Goal: Information Seeking & Learning: Learn about a topic

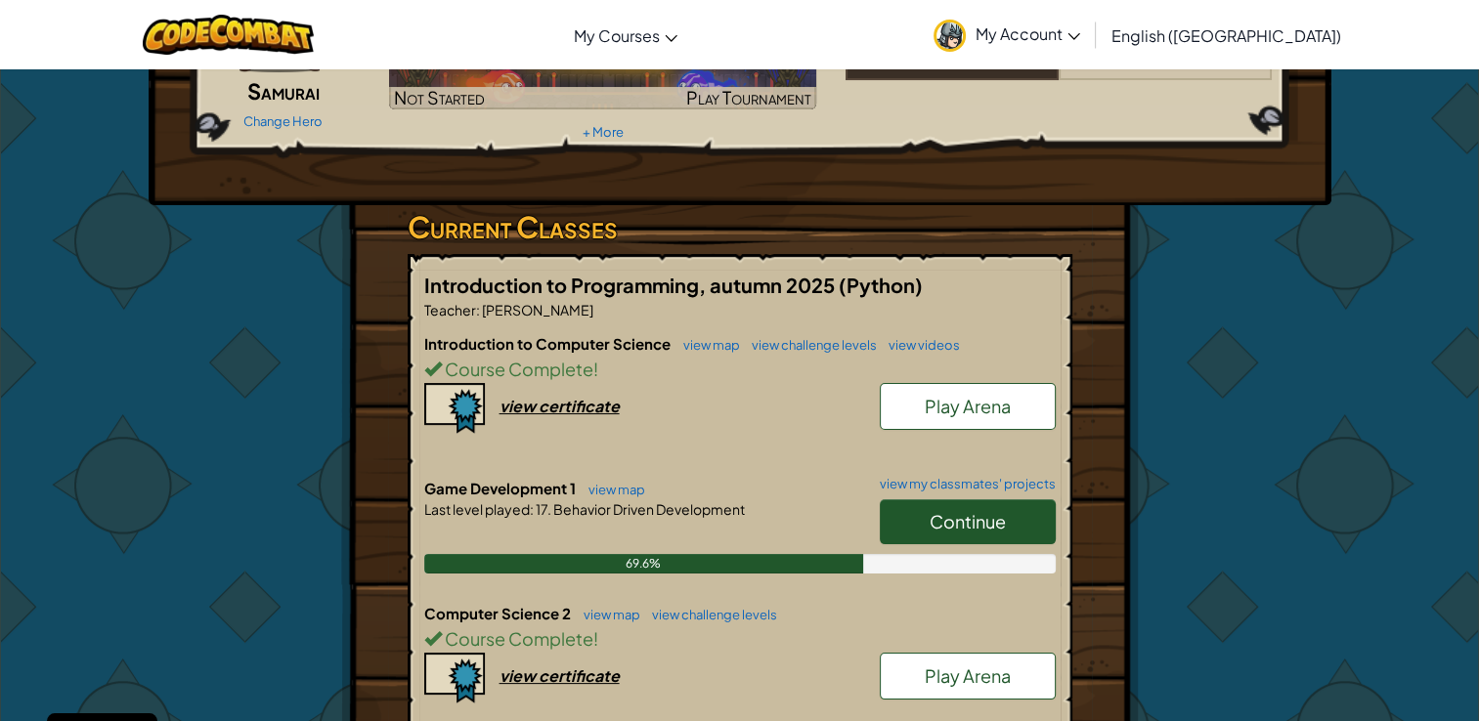
scroll to position [198, 0]
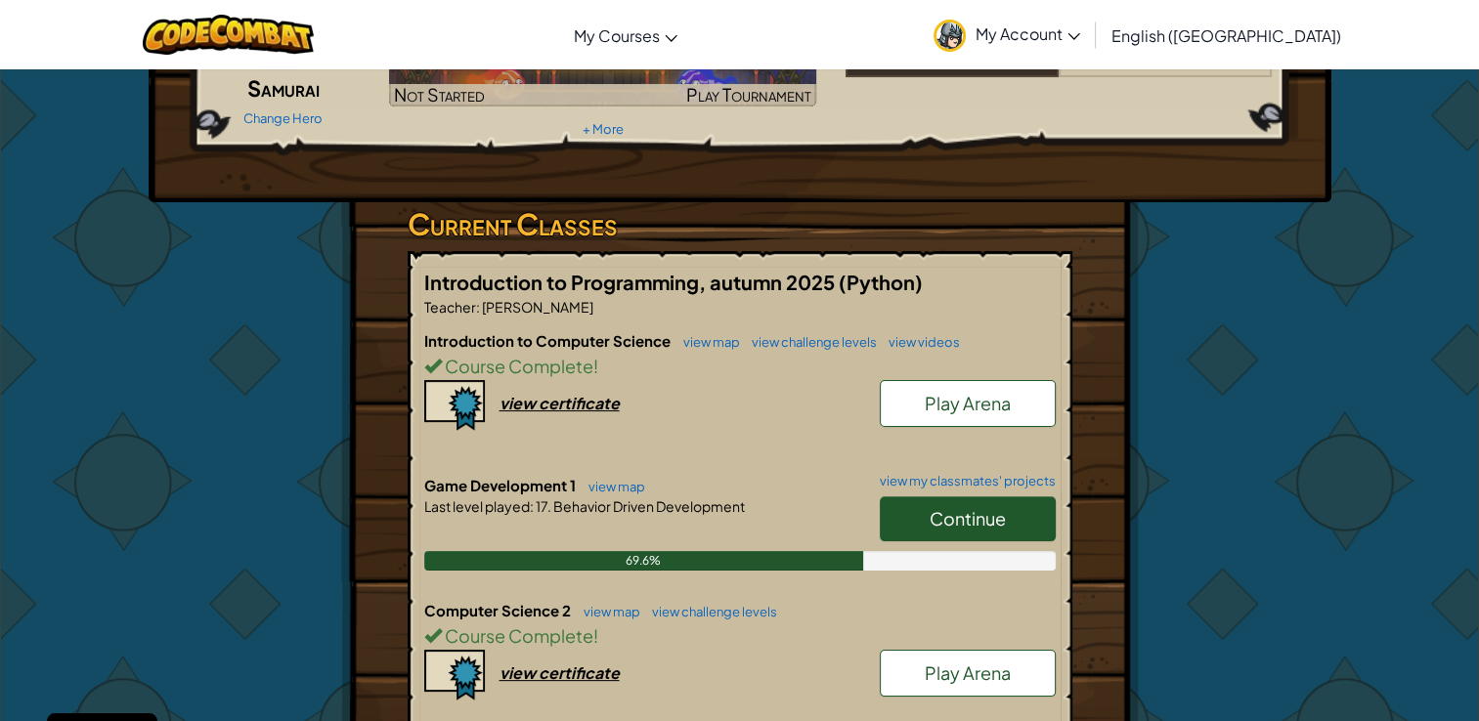
click at [908, 517] on link "Continue" at bounding box center [968, 519] width 176 height 45
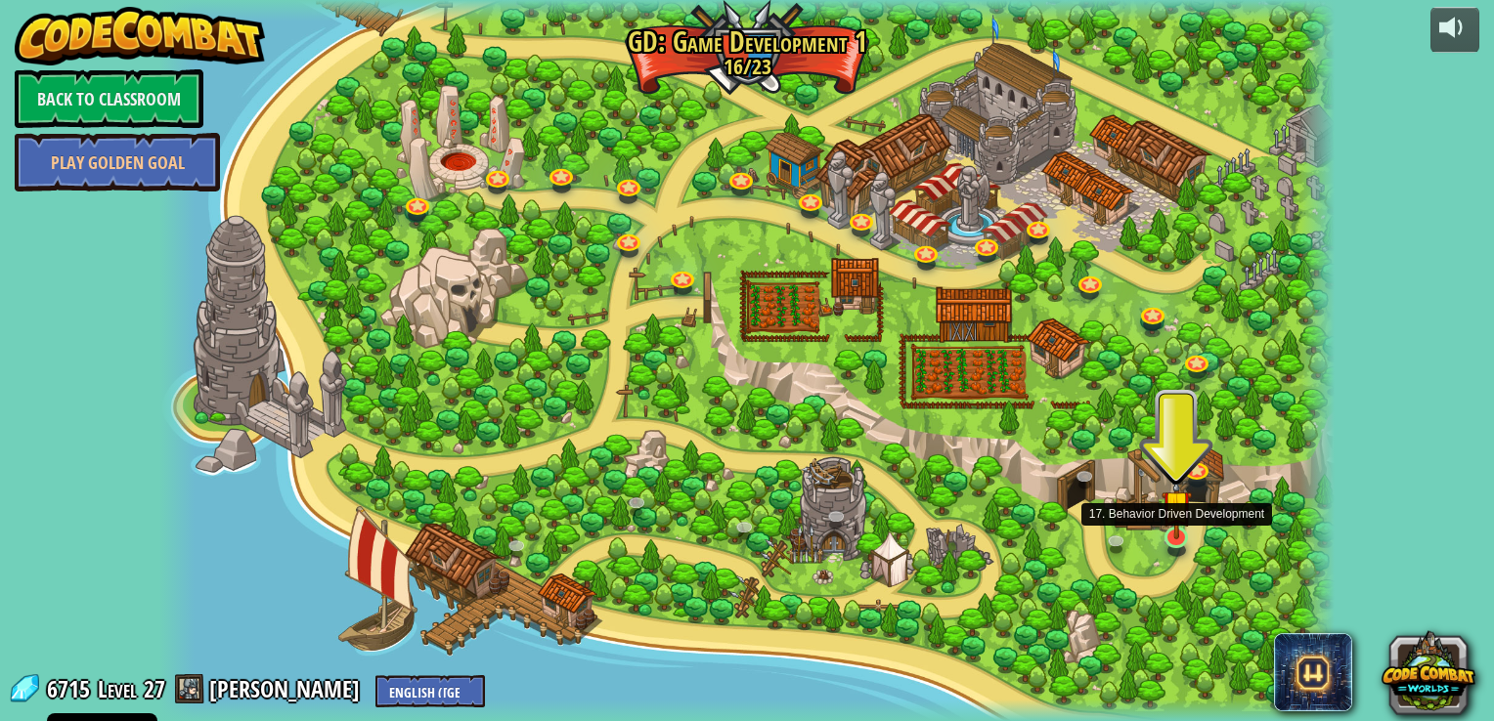
click at [1172, 537] on img at bounding box center [1176, 505] width 30 height 68
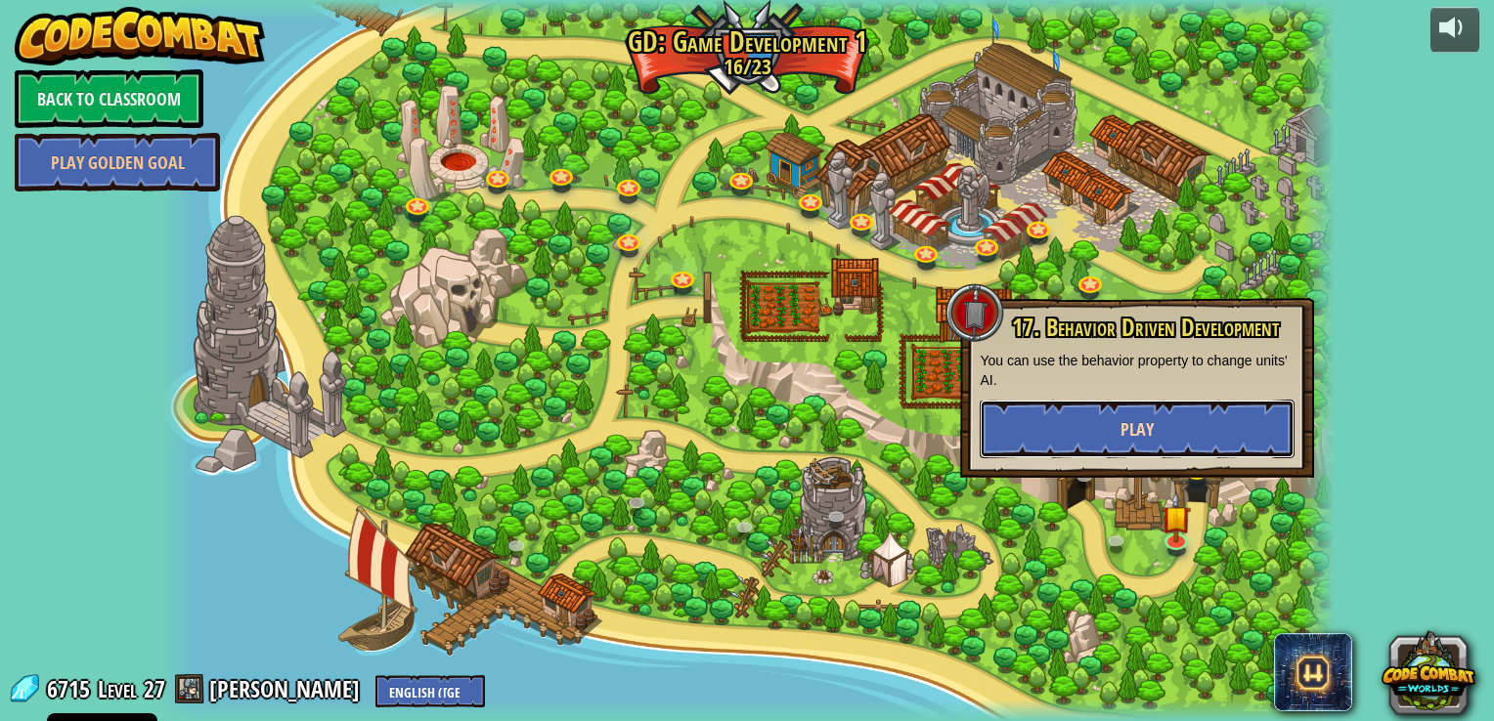
click at [1140, 424] on span "Play" at bounding box center [1136, 429] width 33 height 24
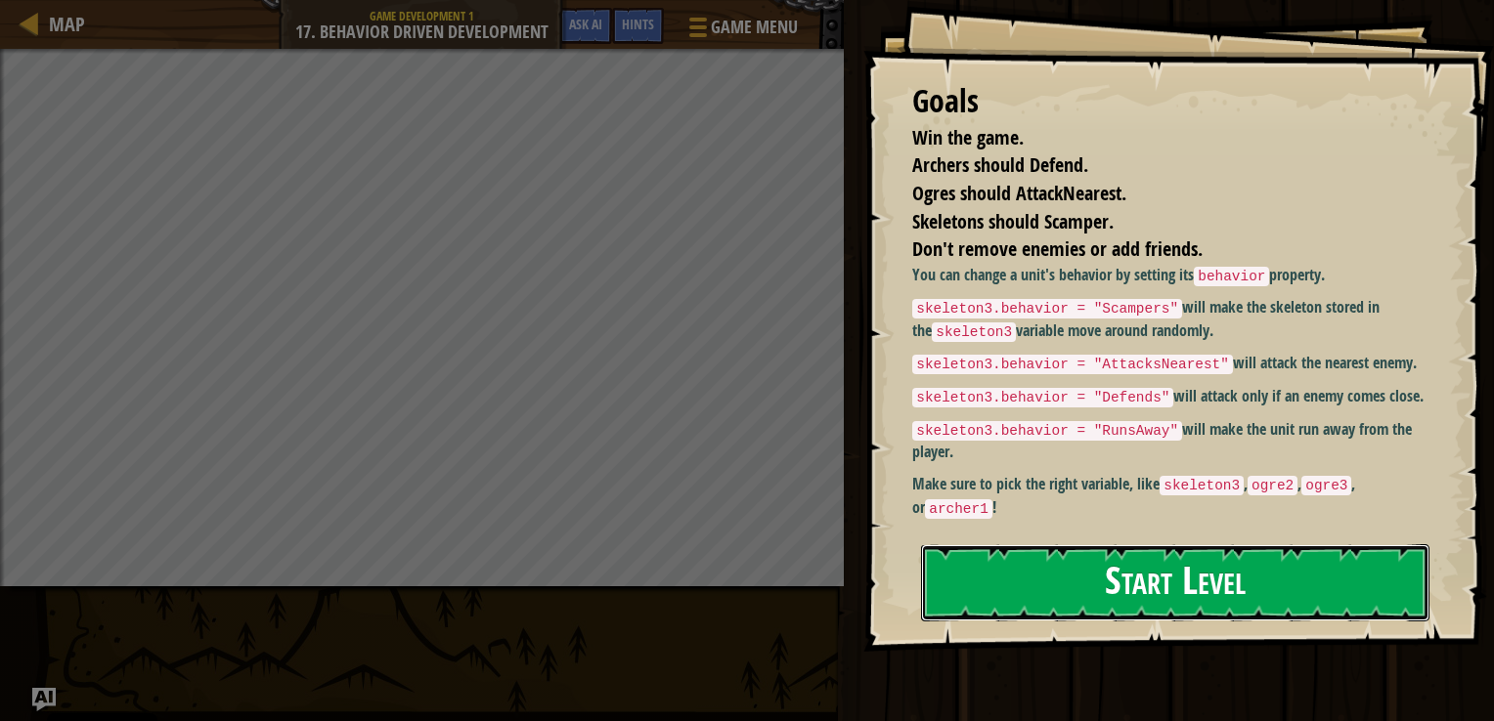
click at [1193, 587] on button "Start Level" at bounding box center [1175, 583] width 508 height 77
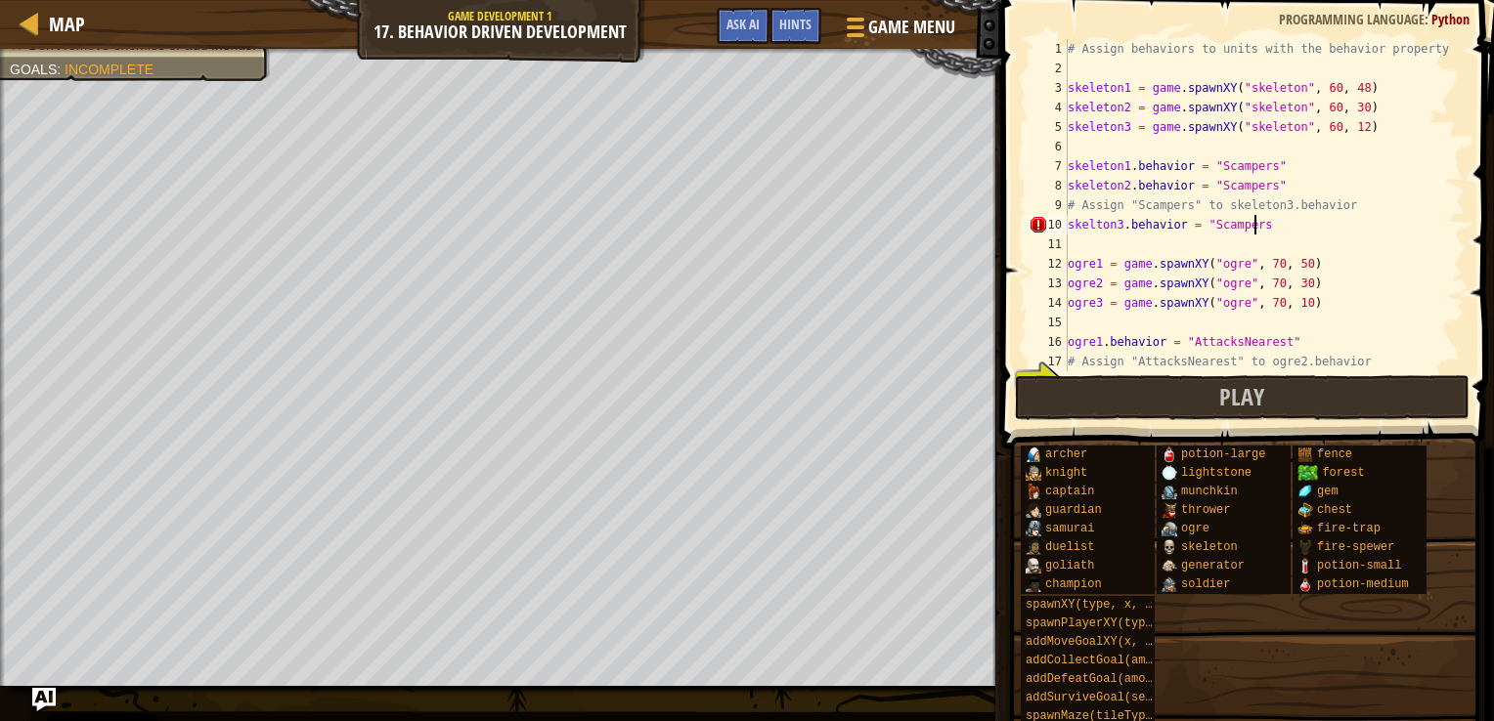
scroll to position [9, 15]
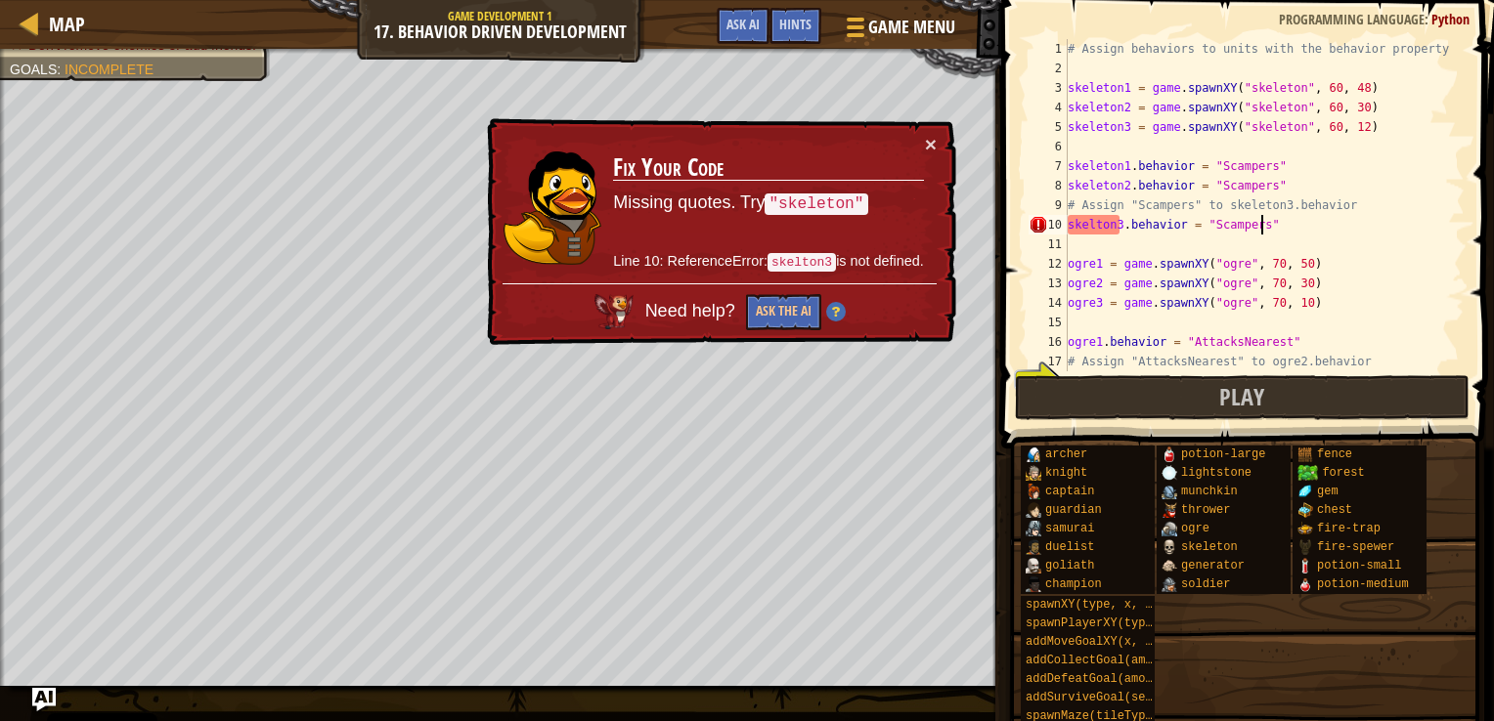
click at [1092, 225] on div "# Assign behaviors to units with the behavior property. skeleton1 = game . spaw…" at bounding box center [1257, 224] width 386 height 371
type textarea "skeleton3.behavior = "Scampers""
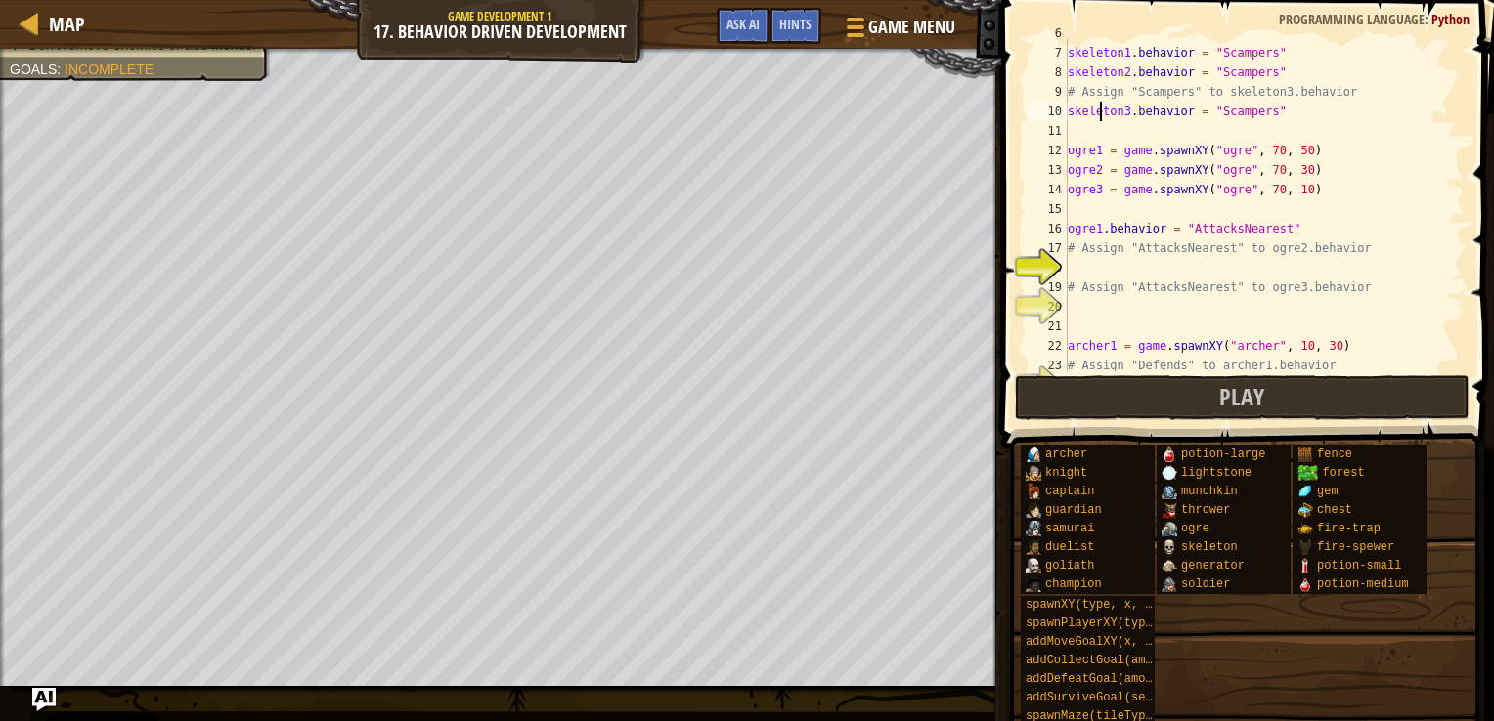
scroll to position [113, 0]
click at [1108, 272] on div "skeleton1 . behavior = "Scampers" skeleton2 . behavior = "Scampers" # Assign "S…" at bounding box center [1257, 207] width 386 height 371
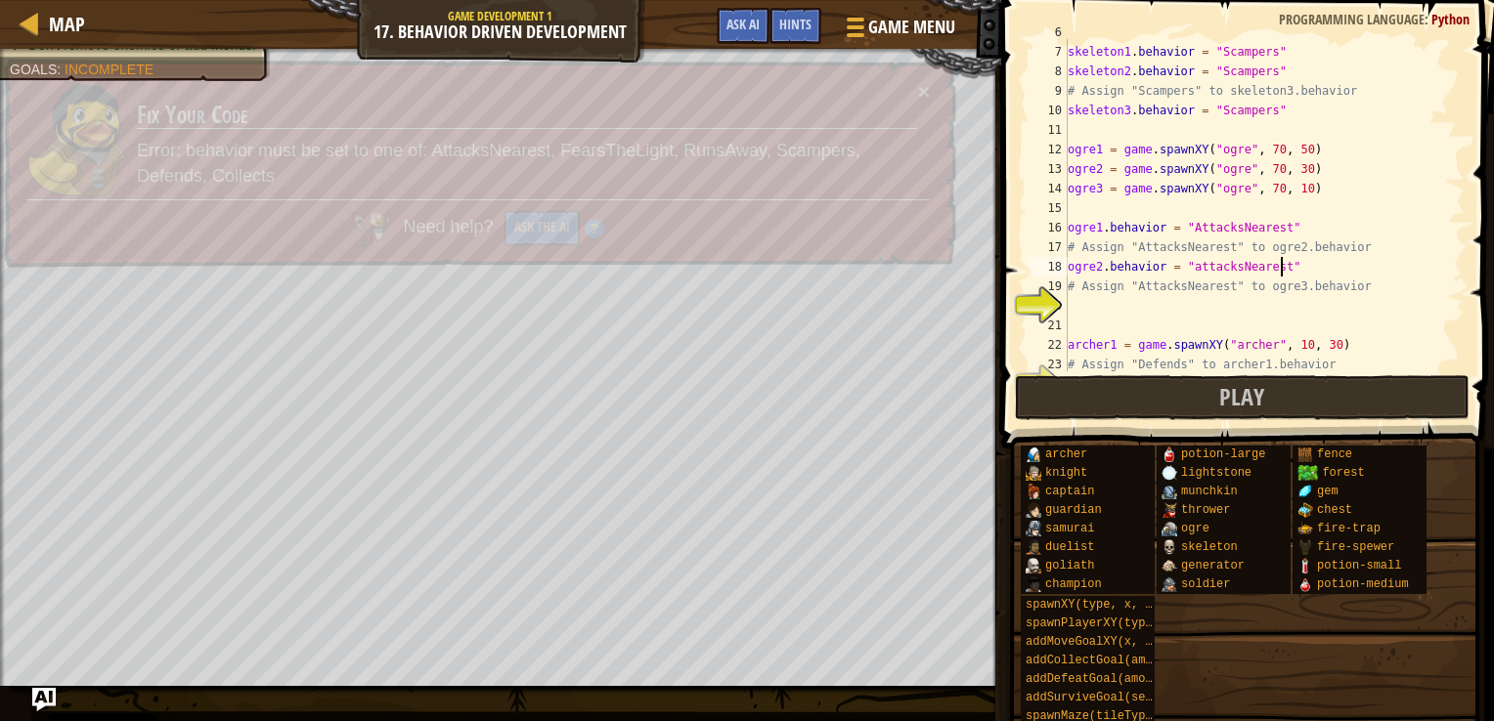
type textarea "# Assign "AttacksNearest" to ogre3.behavior"
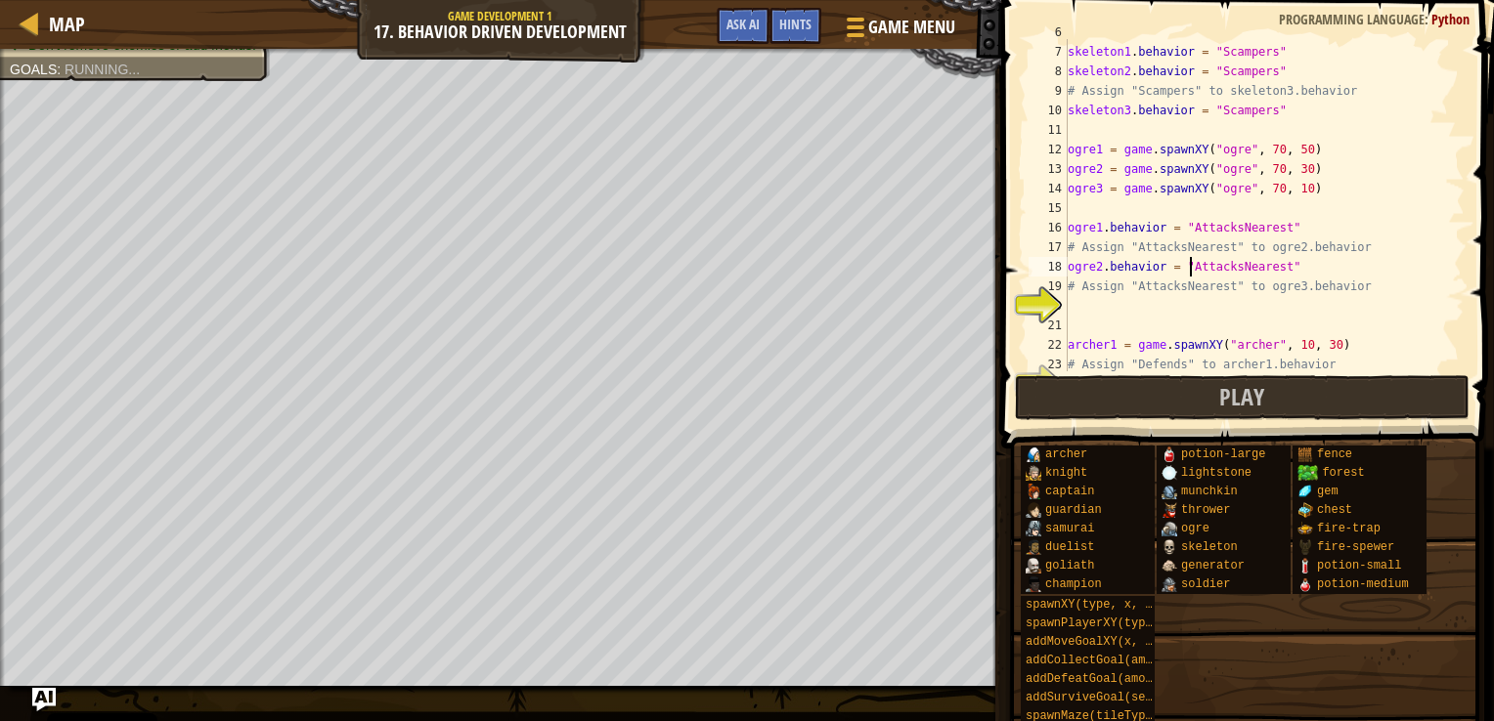
scroll to position [9, 9]
type textarea "# Assign "AttacksNearest" to ogre3.behavior"
drag, startPoint x: 1285, startPoint y: 265, endPoint x: 1064, endPoint y: 268, distance: 221.0
click at [1064, 268] on div "6 7 8 9 10 11 12 13 14 15 16 17 18 19 20 21 22 23 24 skeleton1 . behavior = "Sc…" at bounding box center [1245, 205] width 440 height 332
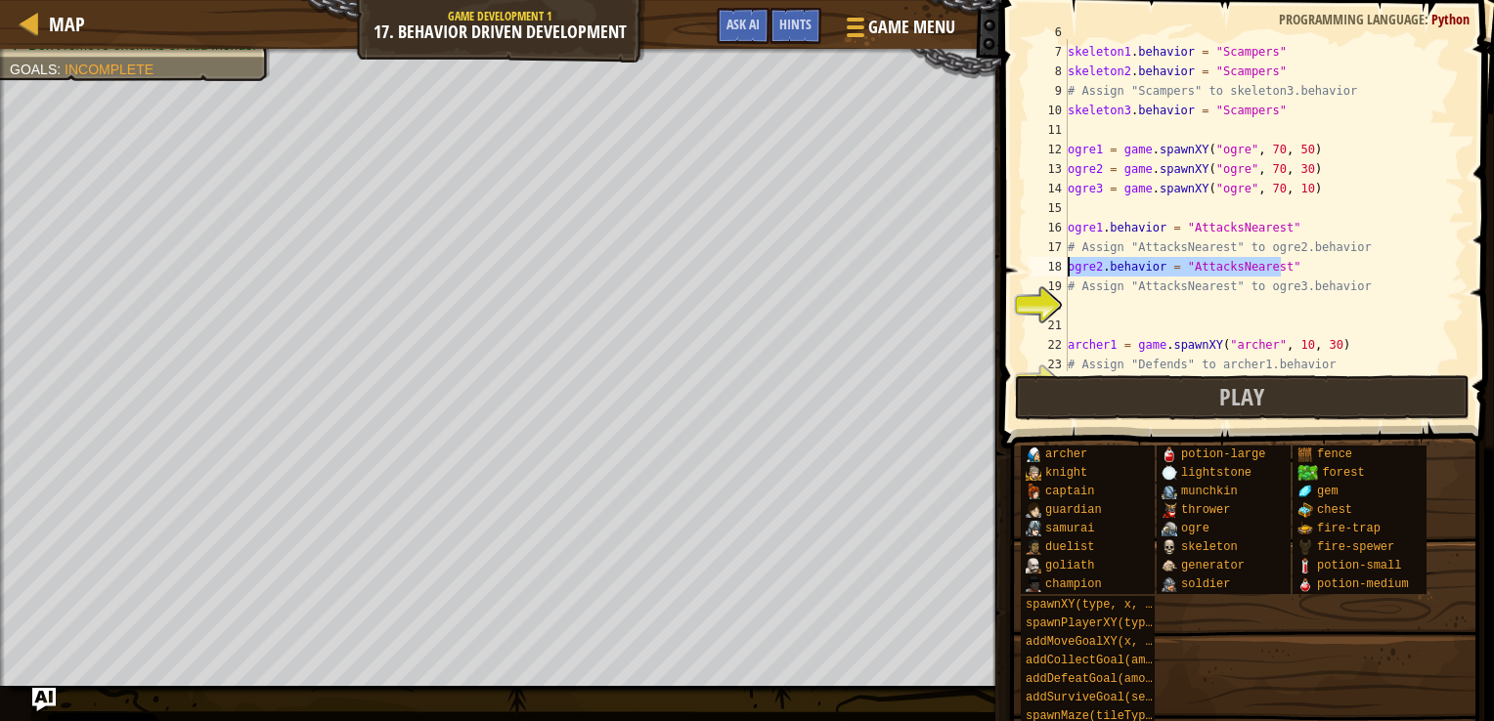
type textarea "ogre2.behavior = "AttacksNearest""
click at [1069, 303] on div "skeleton1 . behavior = "Scampers" skeleton2 . behavior = "Scampers" # Assign "S…" at bounding box center [1257, 207] width 386 height 371
click at [1095, 309] on div "skeleton1 . behavior = "Scampers" skeleton2 . behavior = "Scampers" # Assign "S…" at bounding box center [1257, 207] width 386 height 371
type textarea "ogre3.behavior = "AttacksNearest""
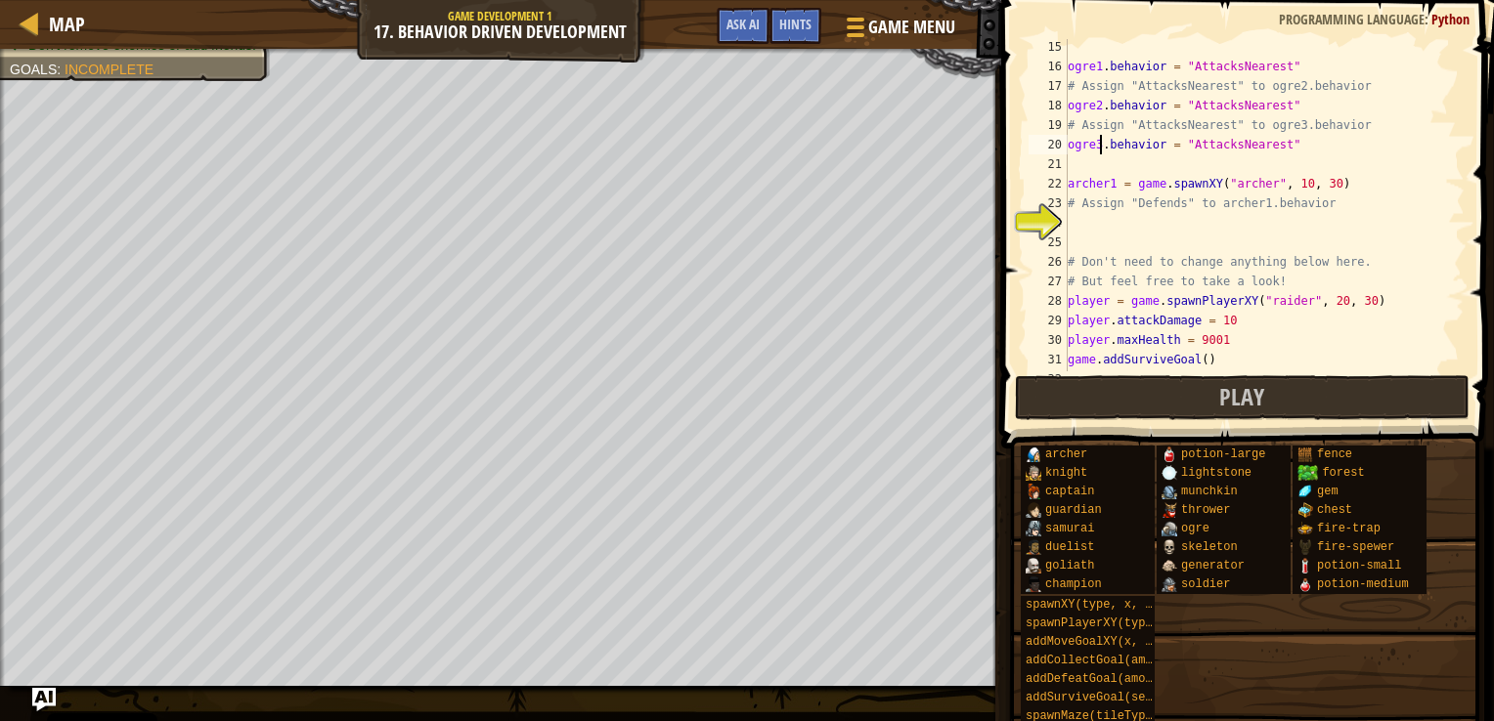
scroll to position [277, 0]
click at [1087, 226] on div "ogre1 . behavior = "AttacksNearest" # Assign "AttacksNearest" to ogre2.behavior…" at bounding box center [1257, 221] width 386 height 371
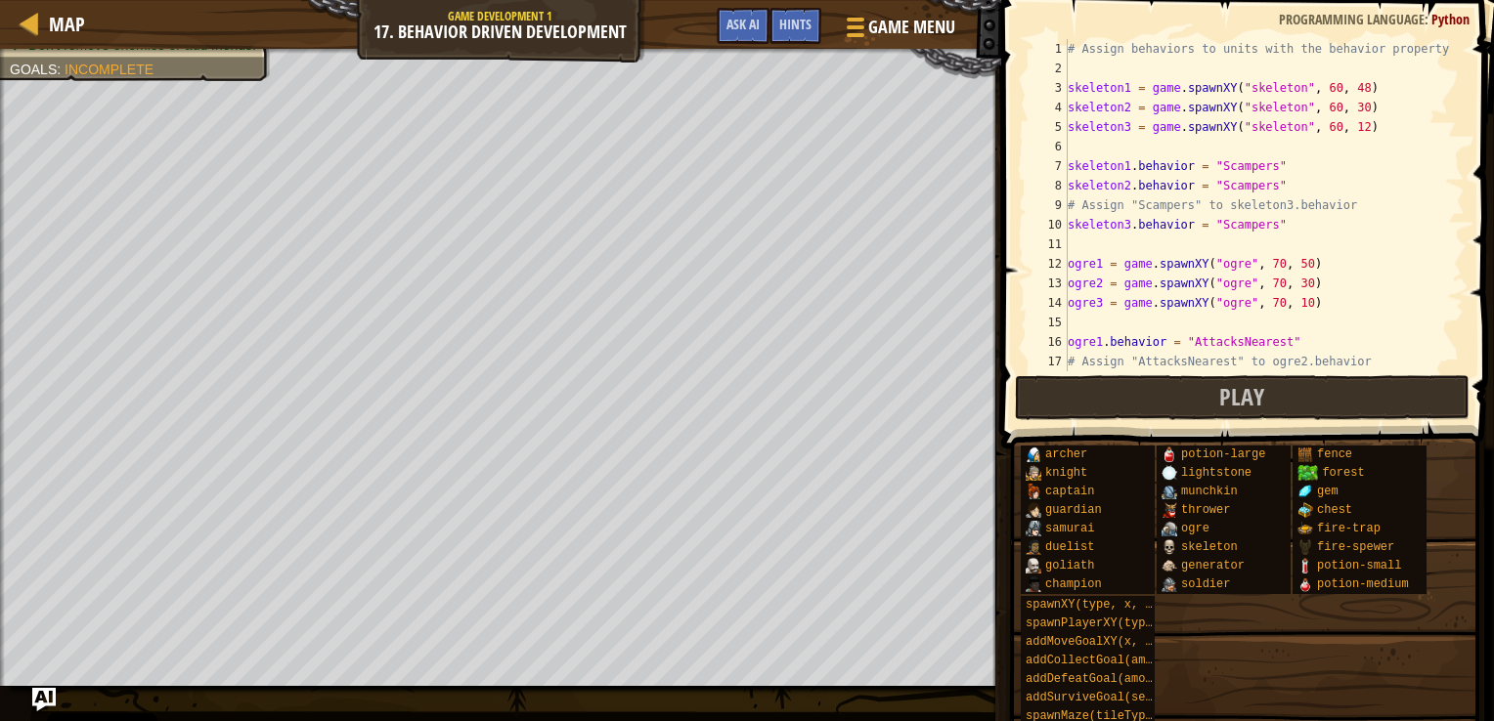
scroll to position [0, 0]
type textarea "archer1.behavior = "Defends""
click at [1183, 401] on button "Play" at bounding box center [1243, 397] width 456 height 45
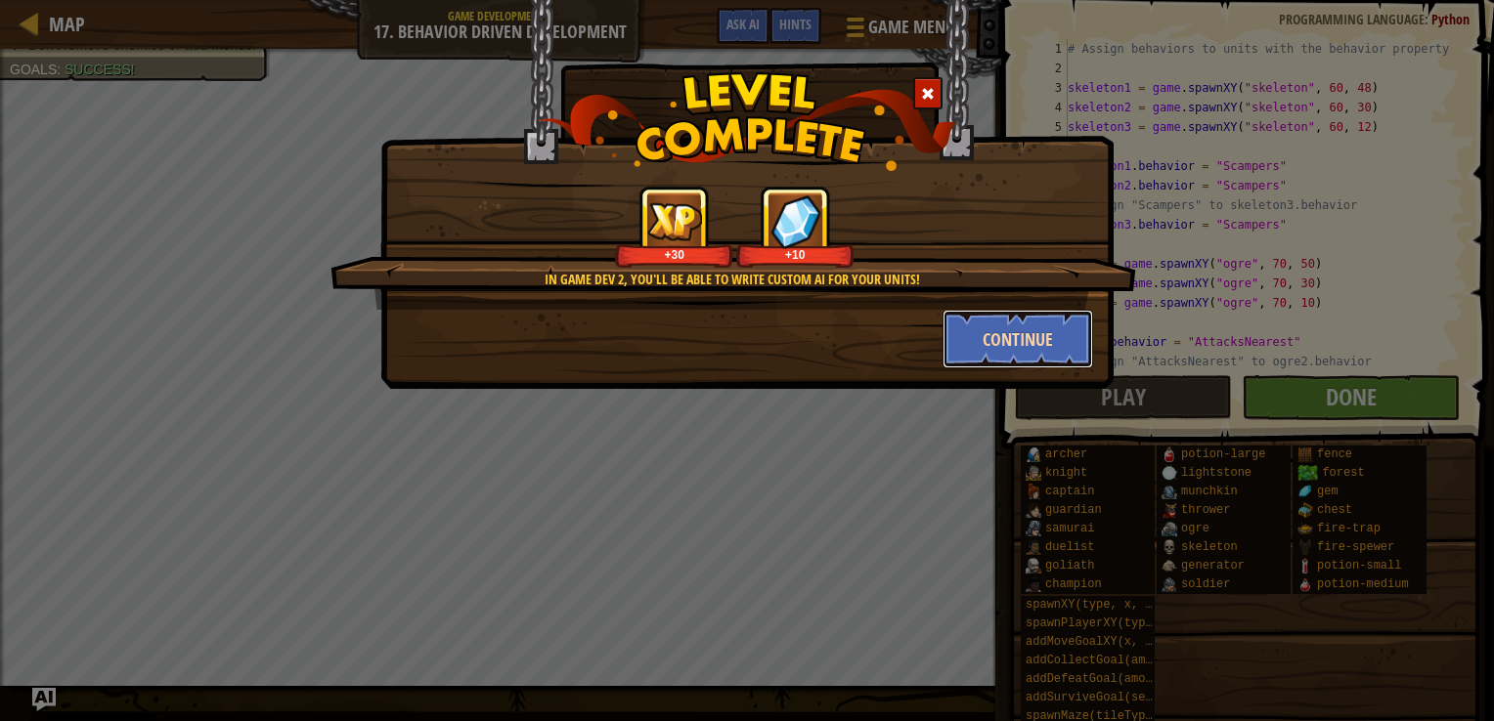
click at [973, 335] on button "Continue" at bounding box center [1018, 339] width 152 height 59
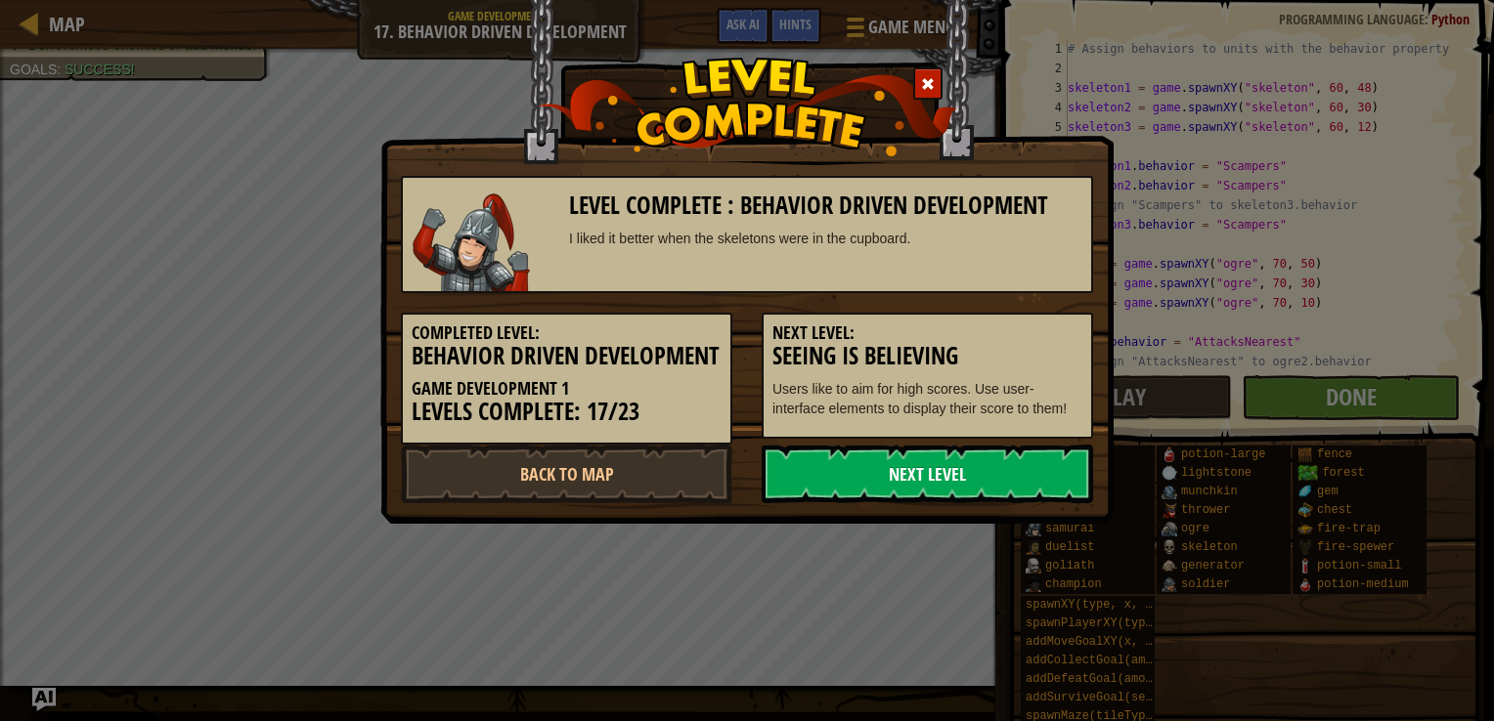
click at [883, 495] on link "Next Level" at bounding box center [927, 474] width 331 height 59
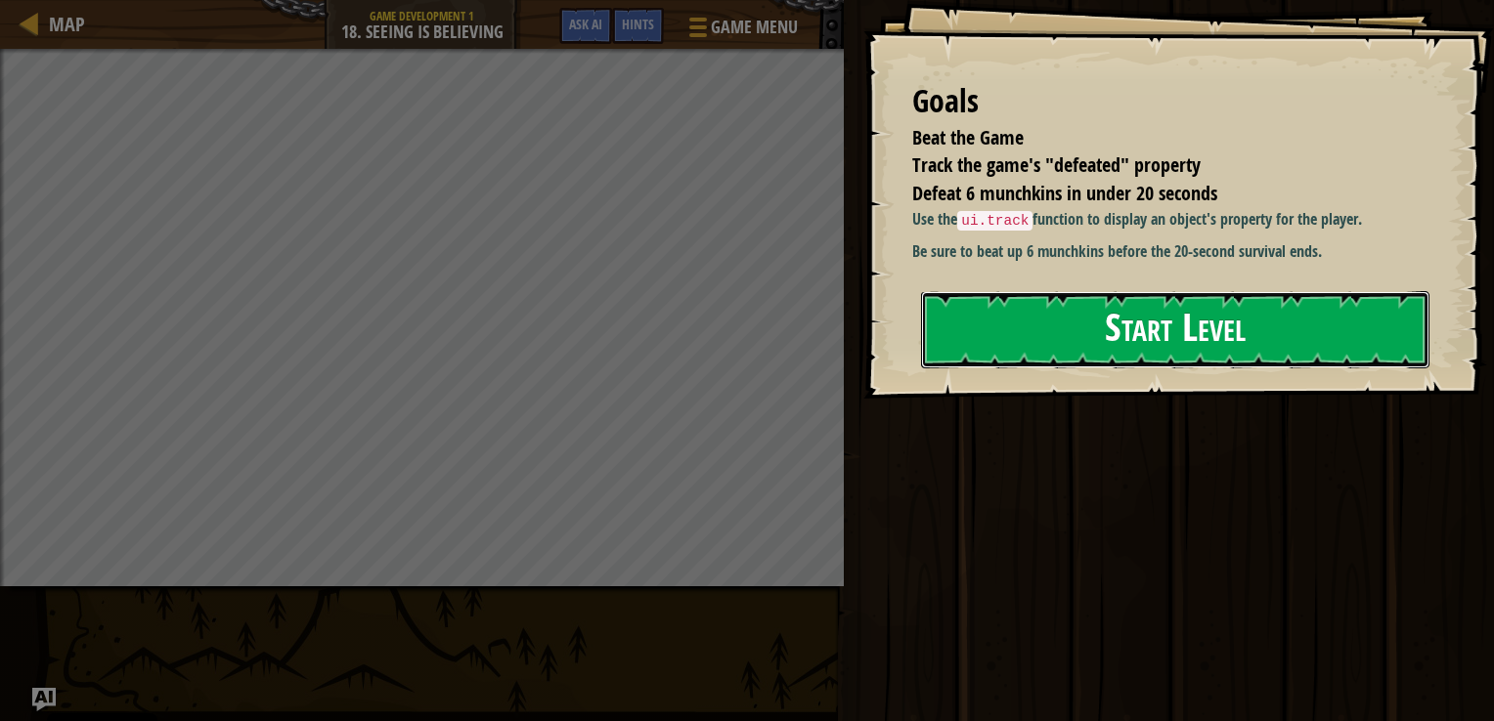
click at [1049, 318] on button "Start Level" at bounding box center [1175, 329] width 508 height 77
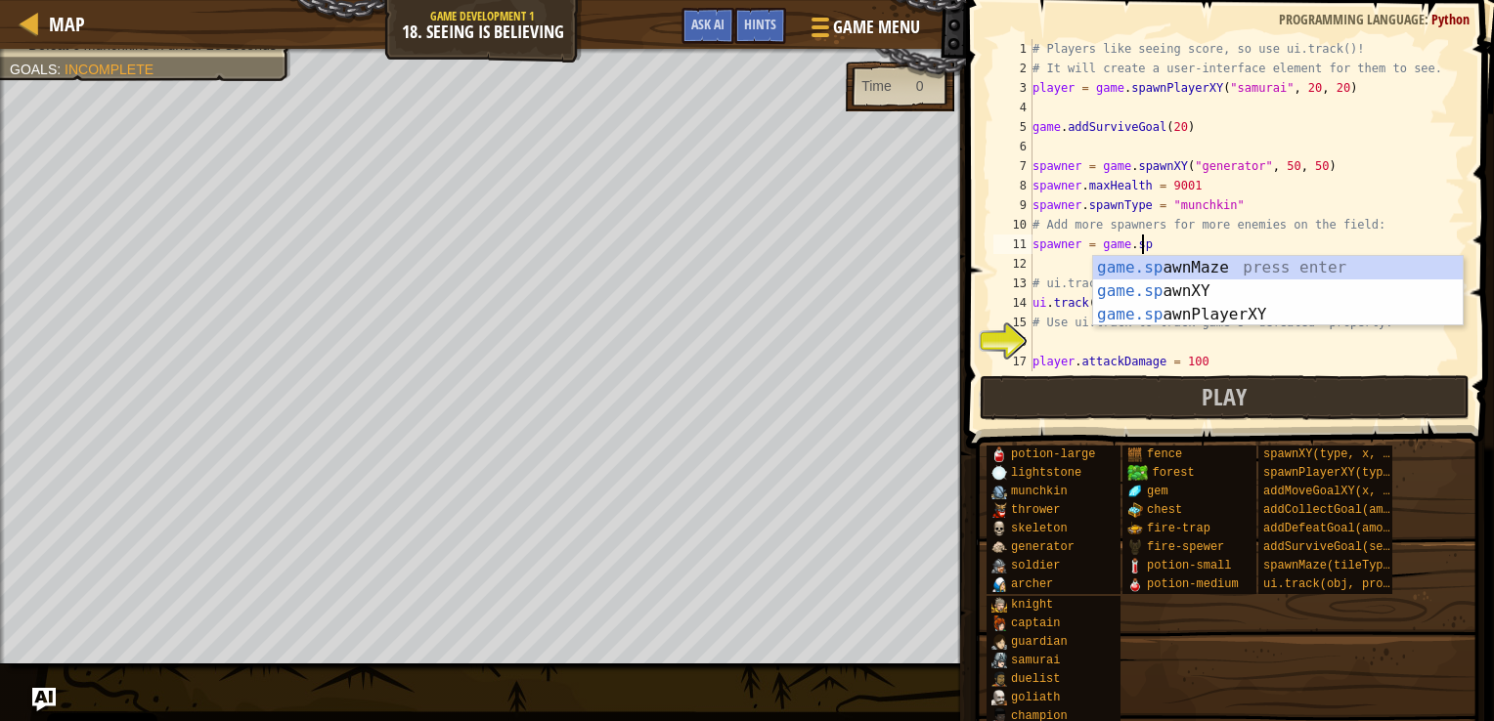
scroll to position [9, 8]
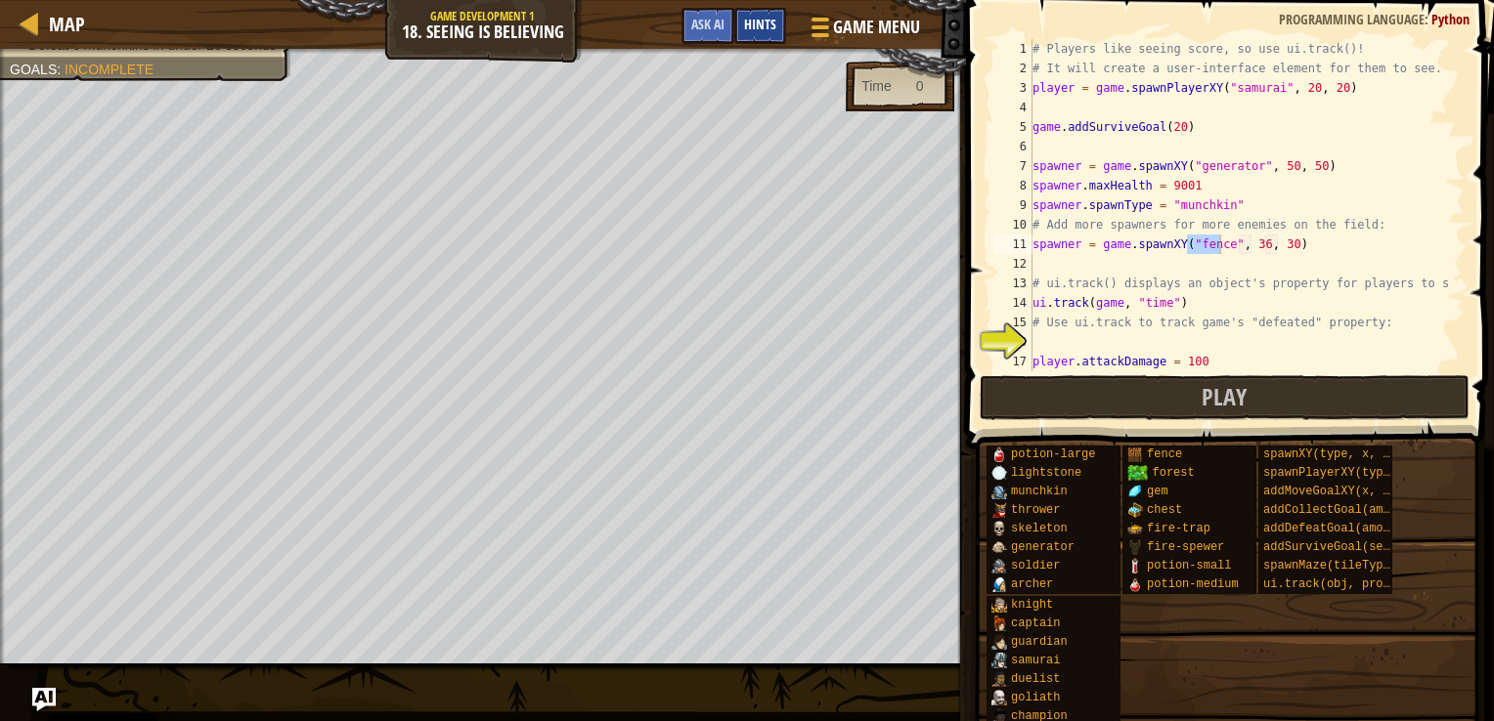
click at [773, 30] on span "Hints" at bounding box center [760, 24] width 32 height 19
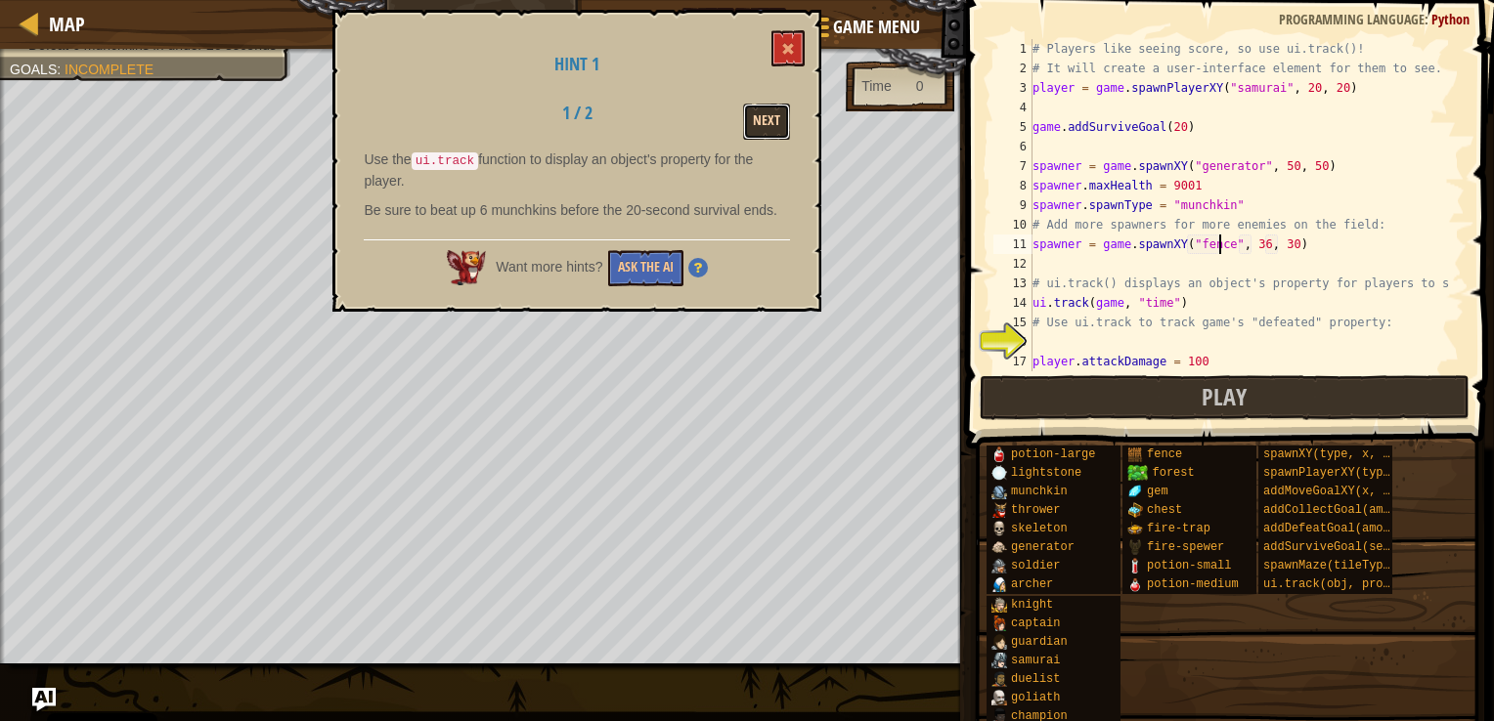
click at [764, 115] on button "Next" at bounding box center [766, 122] width 47 height 36
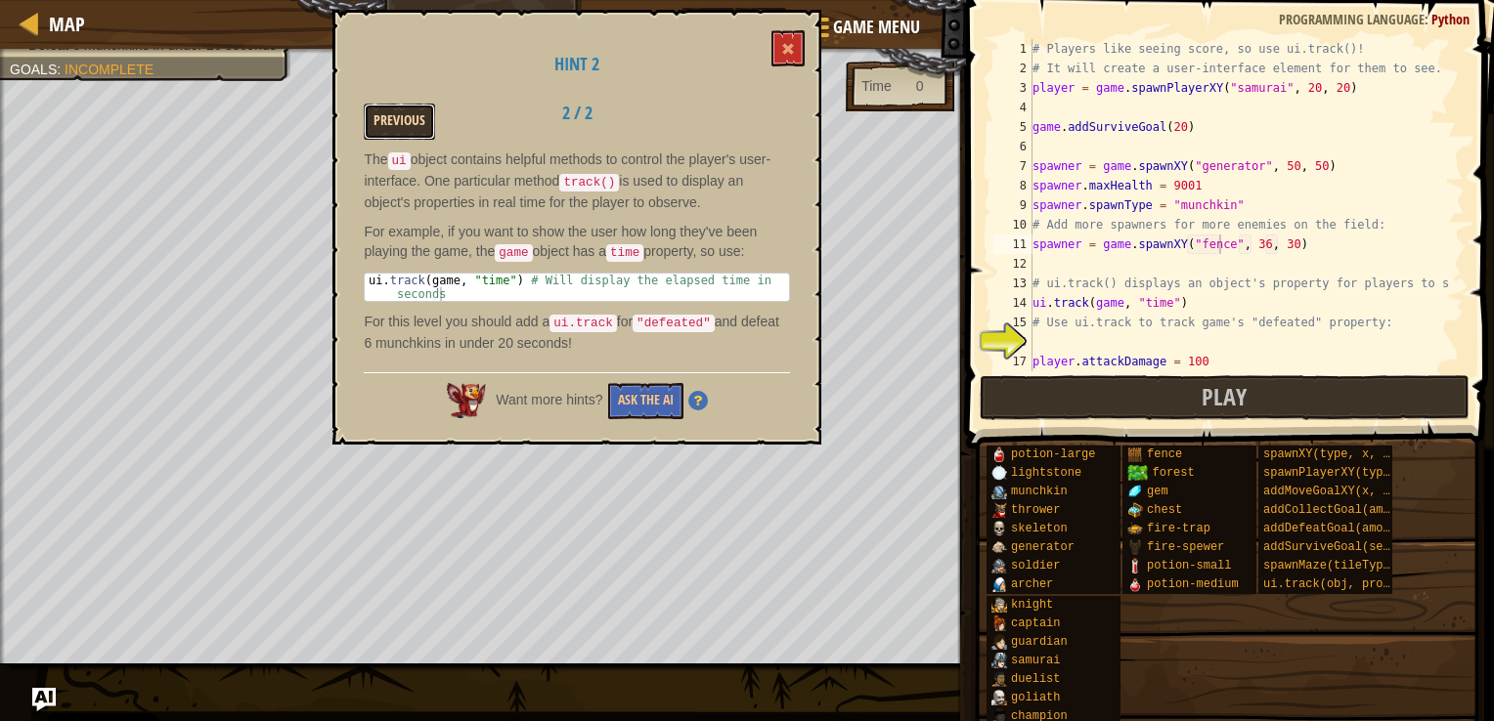
click at [418, 122] on button "Previous" at bounding box center [399, 122] width 71 height 36
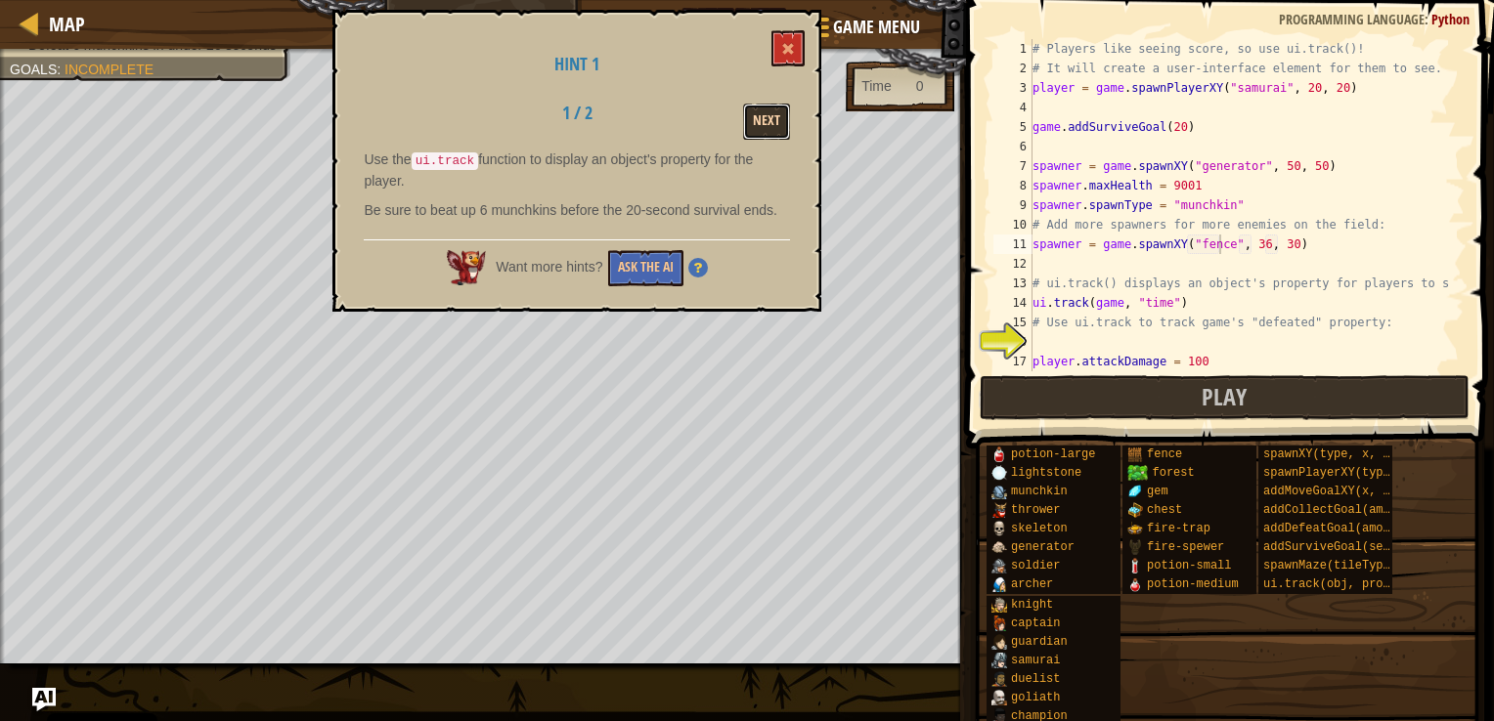
click at [773, 125] on button "Next" at bounding box center [766, 122] width 47 height 36
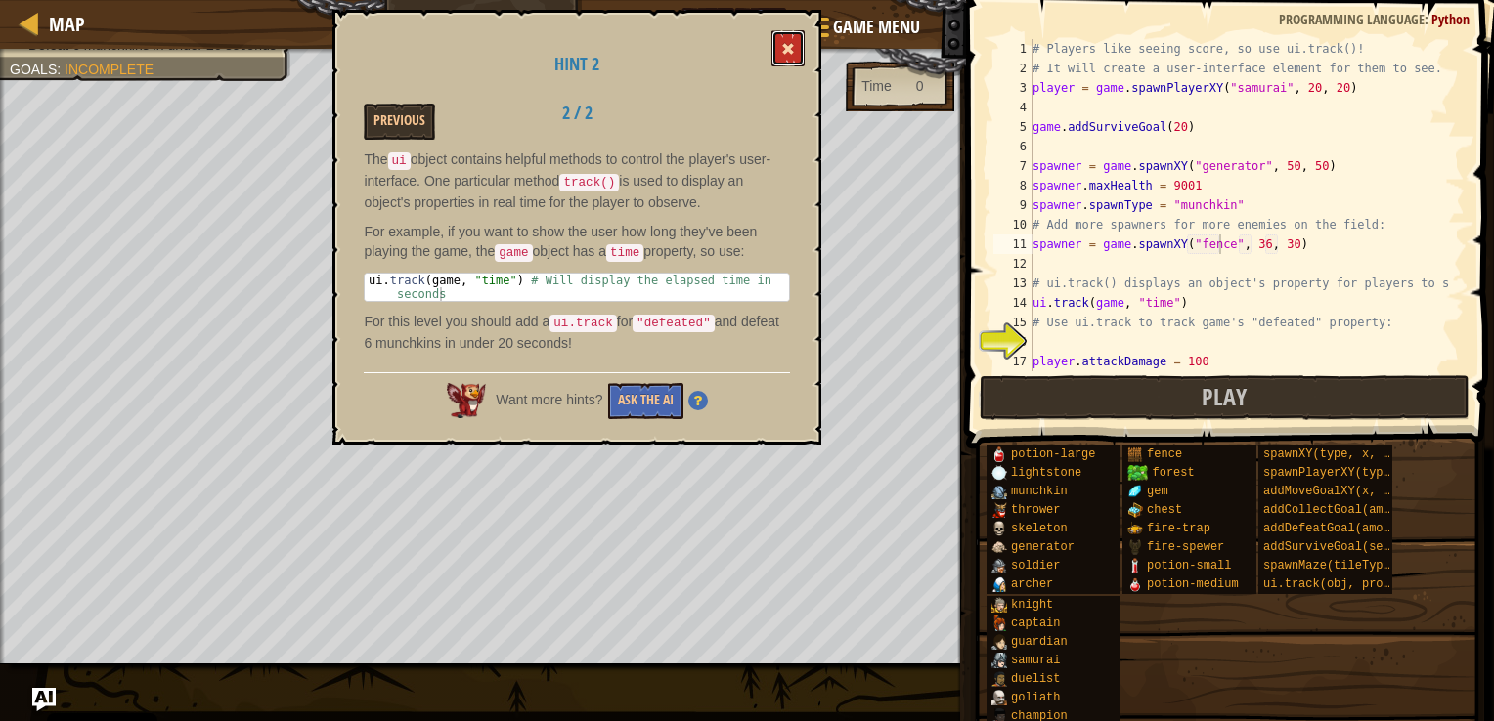
click at [793, 49] on span at bounding box center [788, 49] width 14 height 14
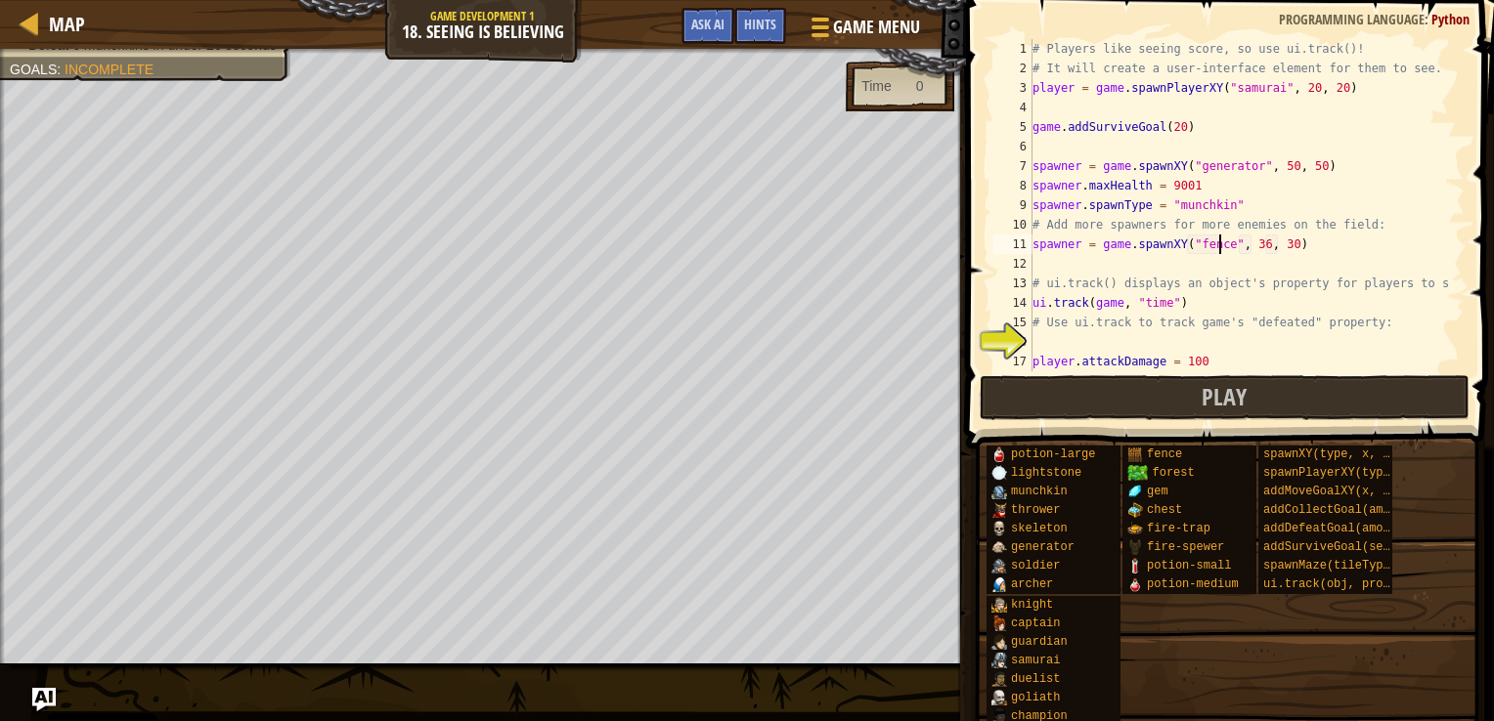
click at [1216, 243] on div "# Players like seeing score, so use ui.track()! # It will create a user-interfa…" at bounding box center [1238, 224] width 421 height 371
type textarea "spawner = game.spawnXY("munchkin", 36, 30)"
click at [1071, 344] on div "# Players like seeing score, so use ui.track()! # It will create a user-interfa…" at bounding box center [1238, 224] width 421 height 371
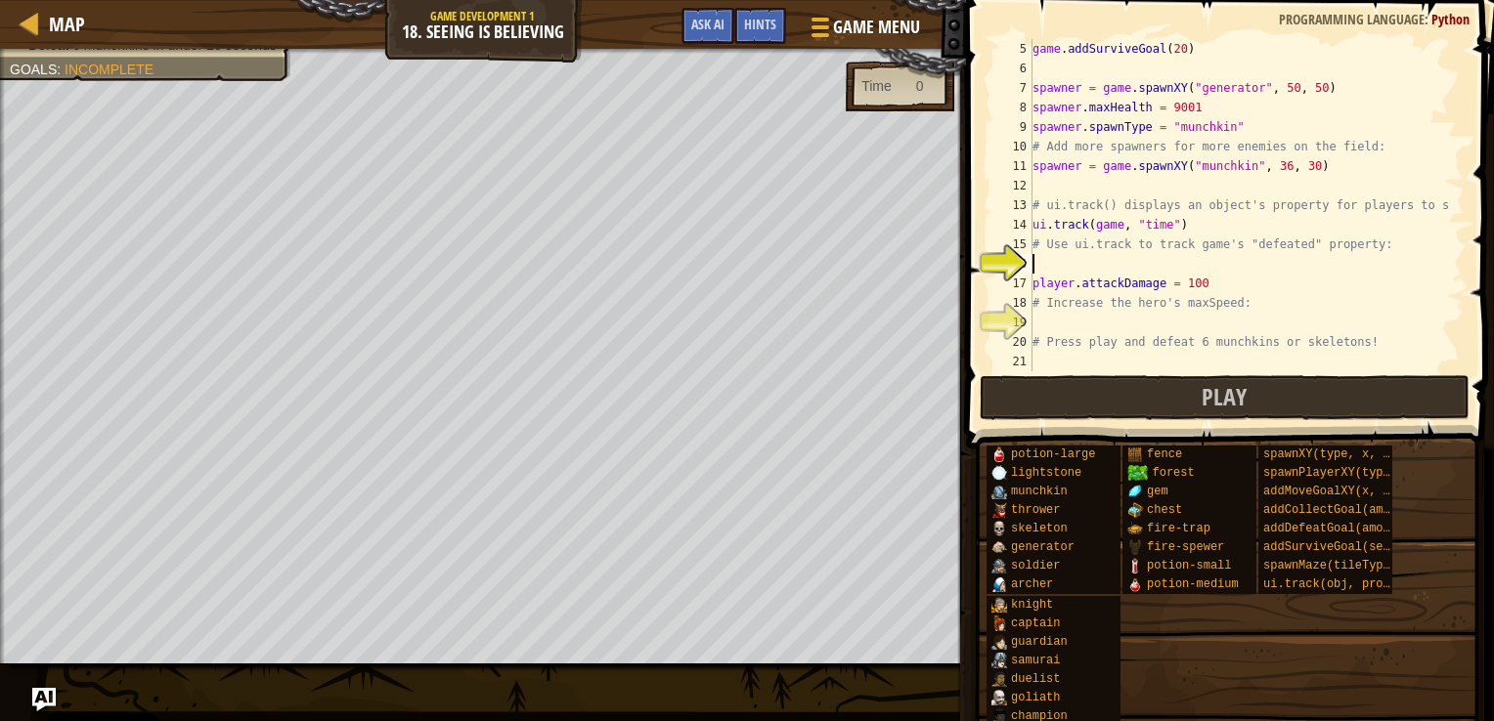
scroll to position [78, 0]
click at [766, 30] on span "Hints" at bounding box center [760, 24] width 32 height 19
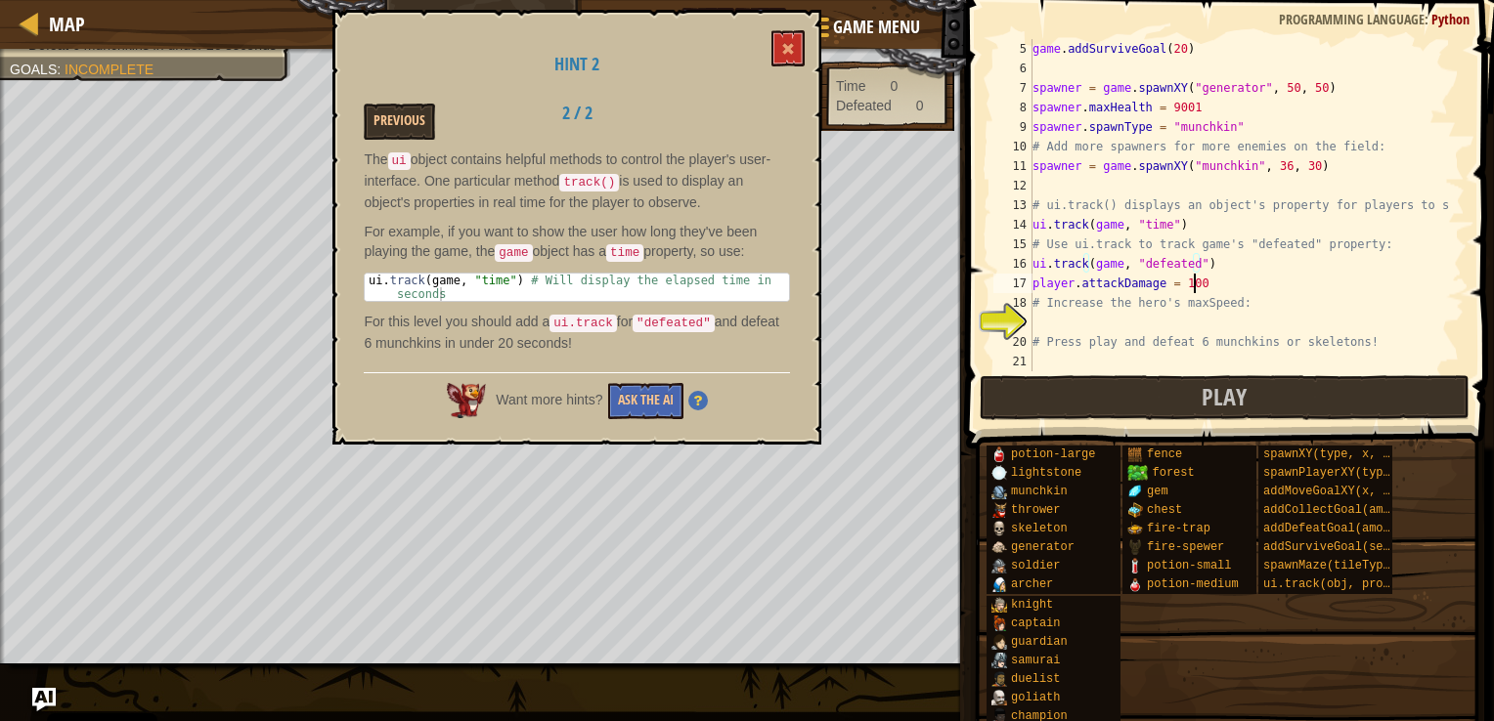
scroll to position [9, 12]
type textarea "# Increase the hero's maxSpeed:"
type textarea "player.maxSpeed = 8"
click at [790, 63] on button at bounding box center [787, 48] width 33 height 36
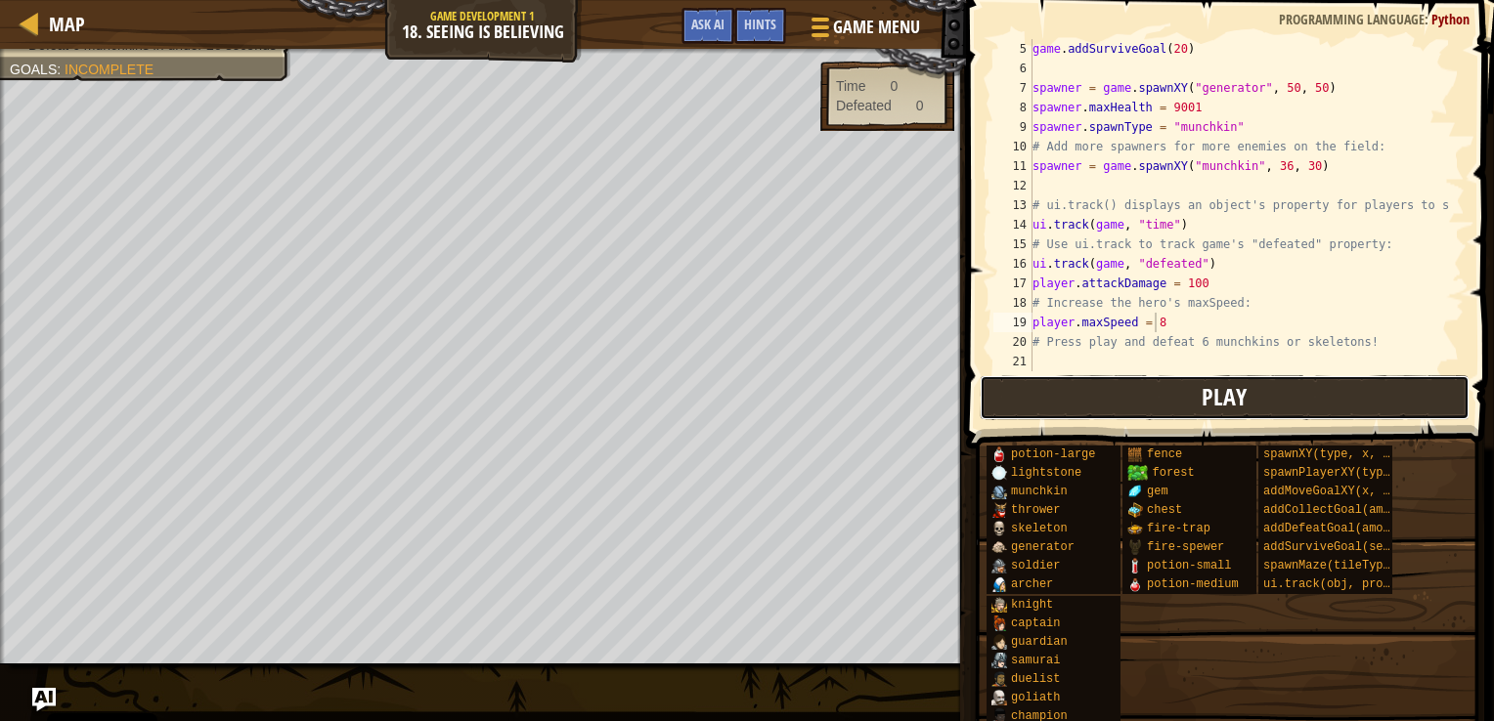
click at [1066, 388] on button "Play" at bounding box center [1225, 397] width 490 height 45
click at [1082, 405] on button "Play" at bounding box center [1225, 397] width 490 height 45
click at [1120, 178] on div "game . addSurviveGoal ( 20 ) spawner = game . spawnXY ( "generator" , 50 , 50 )…" at bounding box center [1238, 224] width 421 height 371
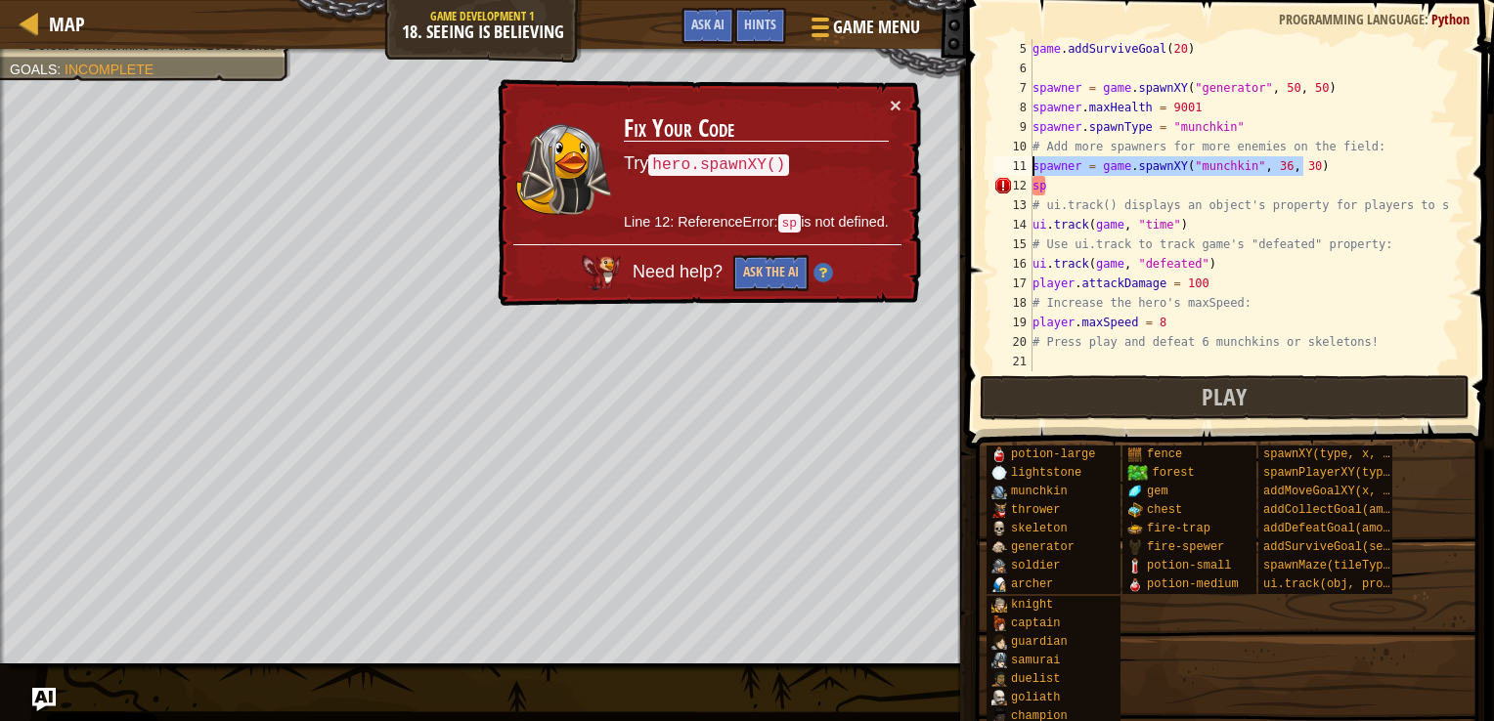
drag, startPoint x: 1341, startPoint y: 159, endPoint x: 1030, endPoint y: 170, distance: 311.1
click at [1030, 170] on div "sp 5 6 7 8 9 10 11 12 13 14 15 16 17 18 19 20 21 game . addSurviveGoal ( 20 ) s…" at bounding box center [1226, 205] width 475 height 332
click at [1058, 182] on div "game . addSurviveGoal ( 20 ) spawner = game . spawnXY ( "generator" , 50 , 50 )…" at bounding box center [1238, 224] width 421 height 371
type textarea "s"
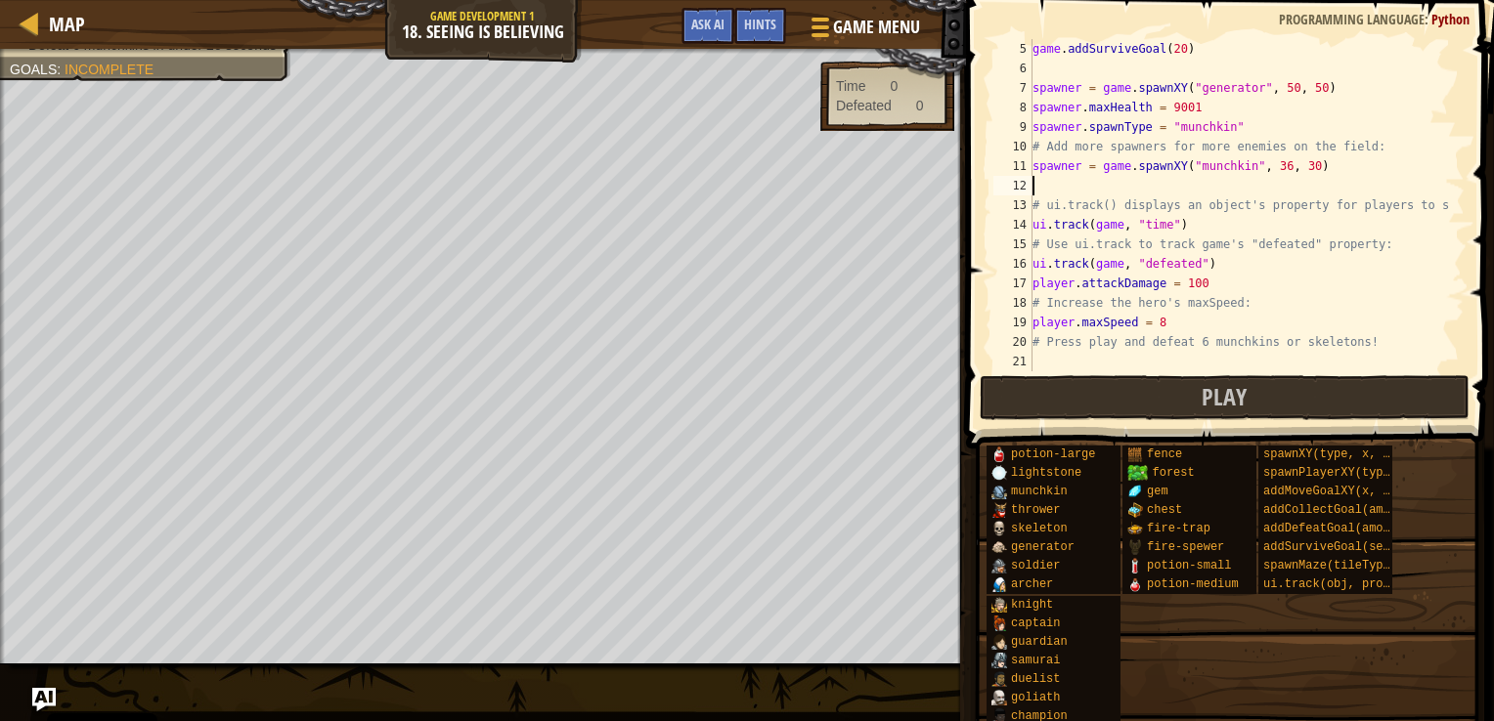
paste textarea "spawner = game.spawnXY("munchkin", 36, 30)"
click at [1298, 184] on div "game . addSurviveGoal ( 20 ) spawner = game . spawnXY ( "generator" , 50 , 50 )…" at bounding box center [1238, 224] width 421 height 371
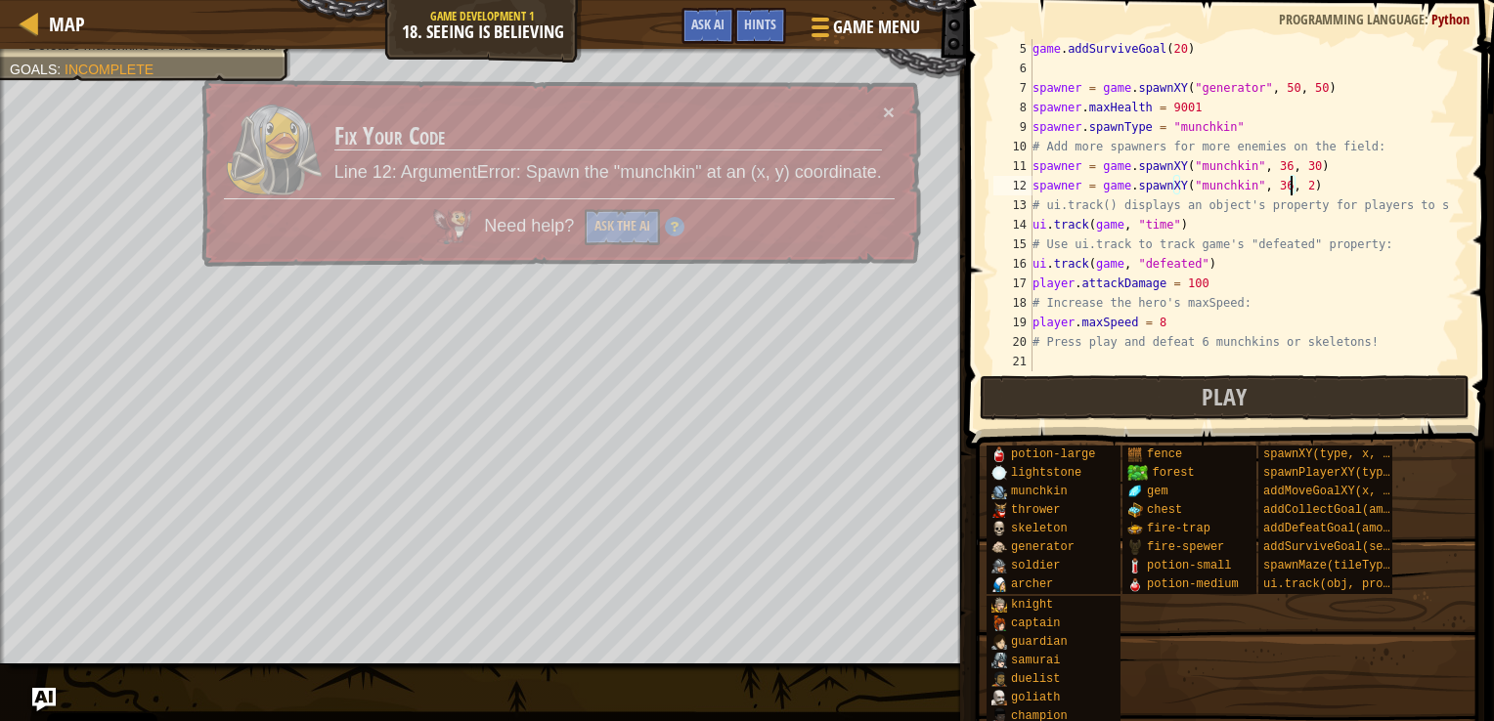
scroll to position [9, 21]
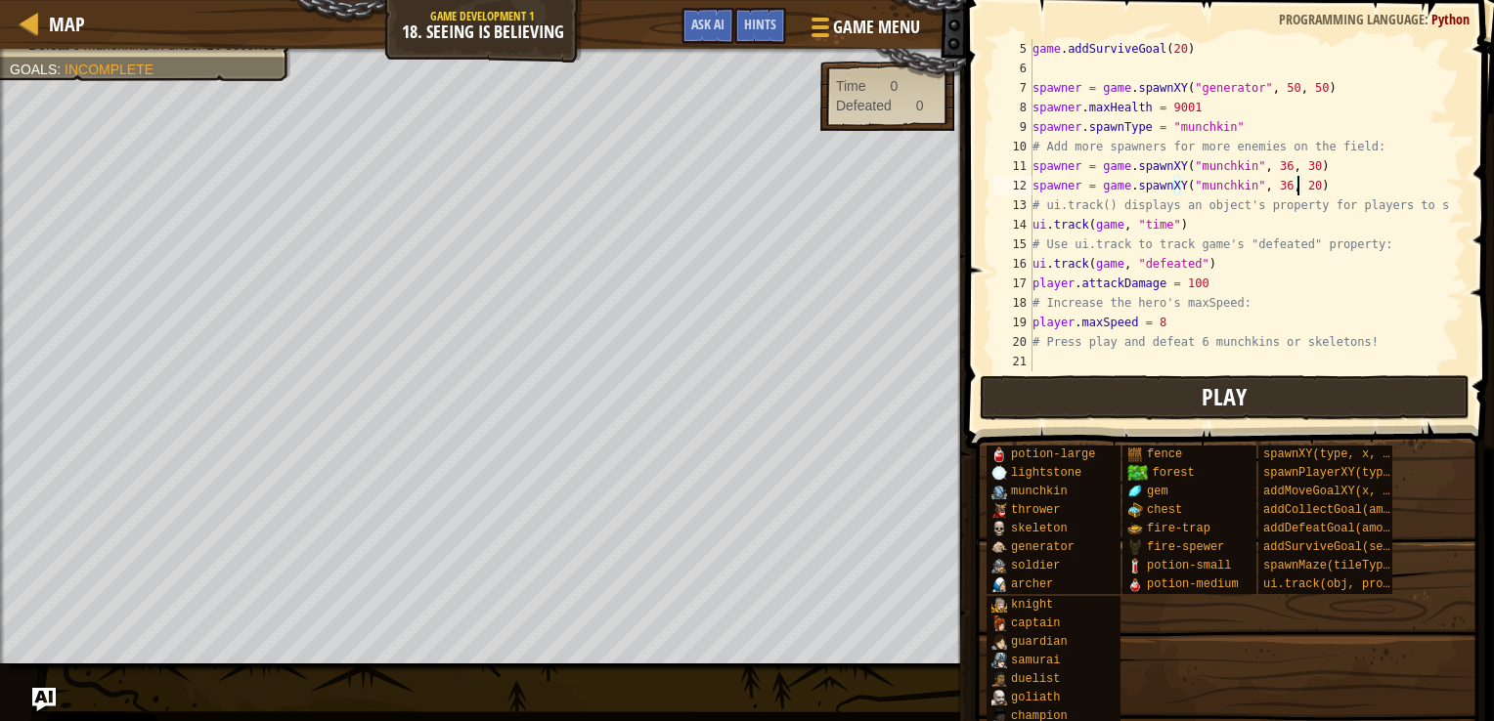
type textarea "spawner = game.spawnXY("munchkin", 36, 20)"
click at [1239, 416] on button "Play" at bounding box center [1225, 397] width 490 height 45
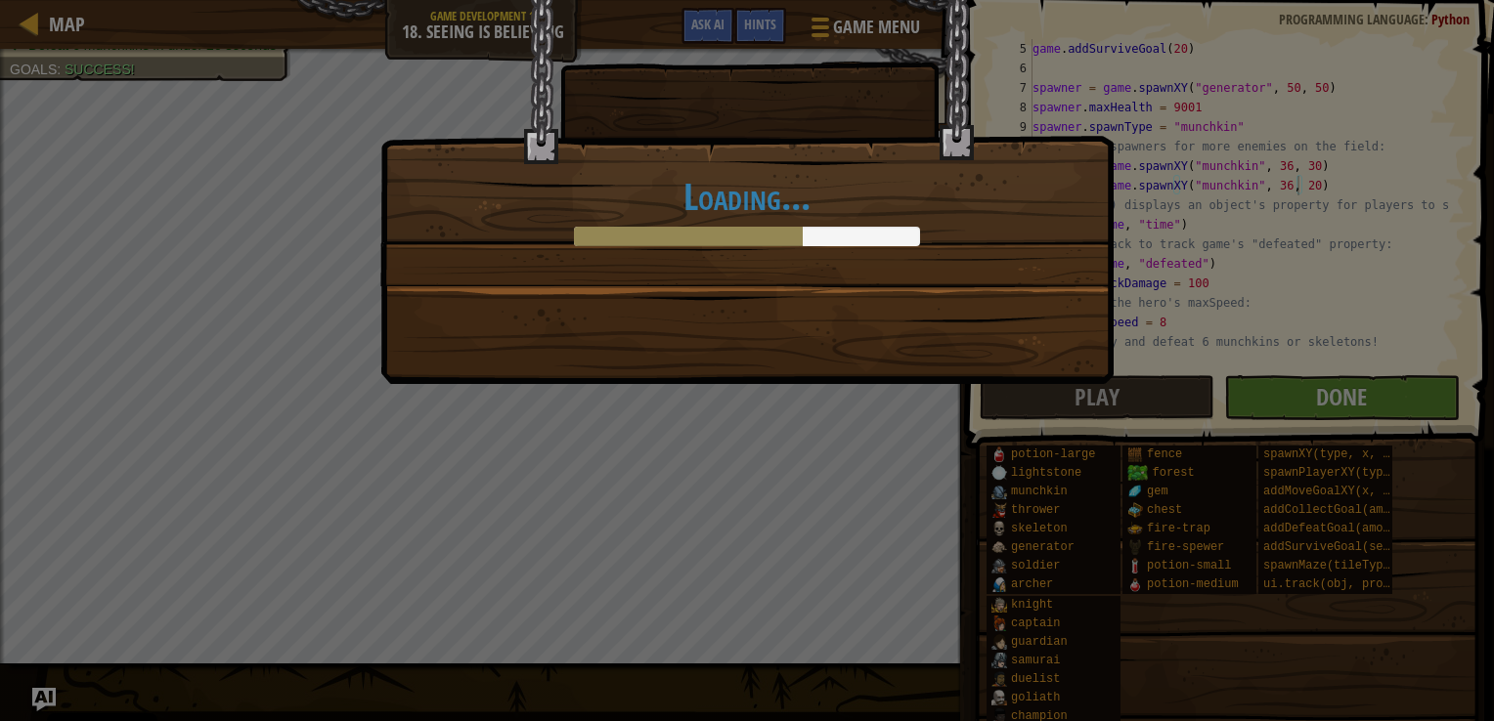
click at [716, 446] on div "Loading..." at bounding box center [747, 360] width 1494 height 721
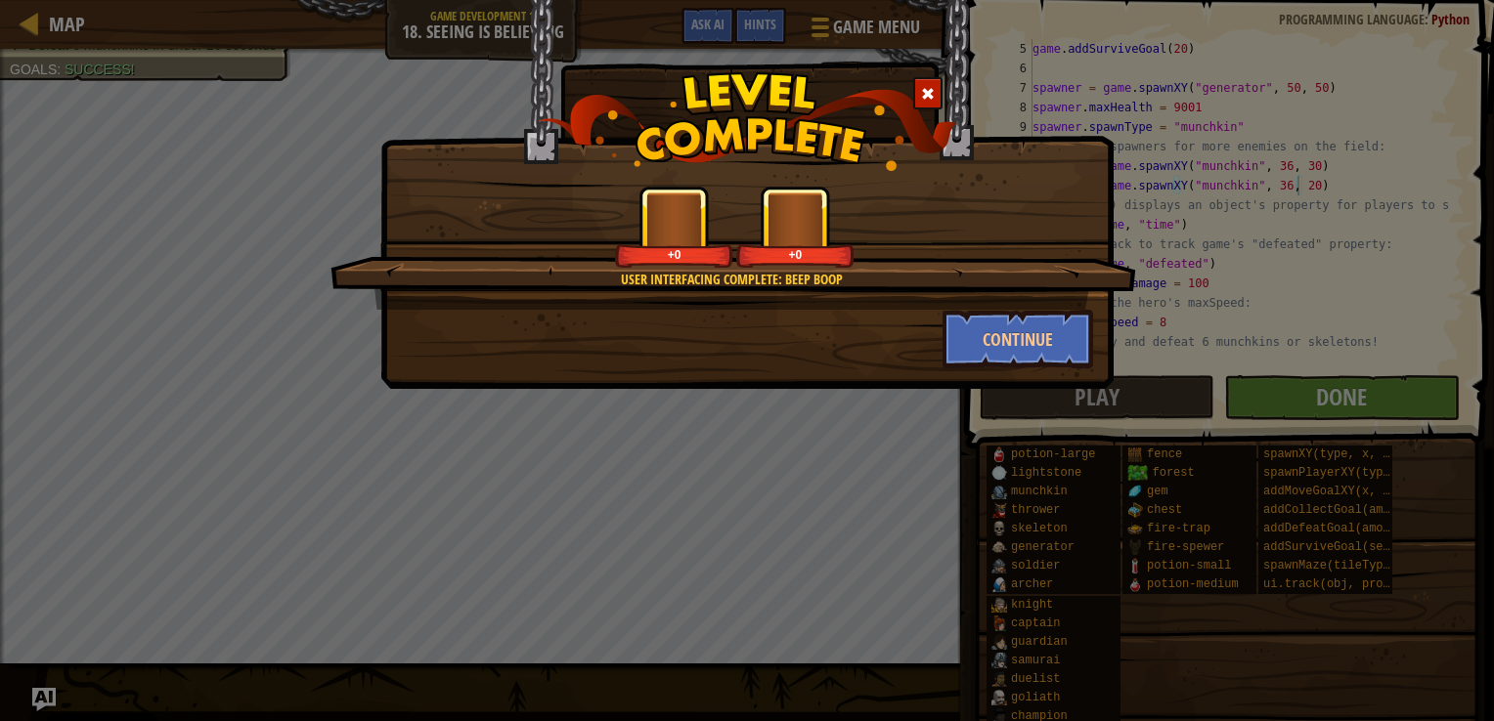
click at [1236, 248] on div "User Interfacing Complete: Beep Boop +0 +0 Continue" at bounding box center [747, 360] width 1494 height 721
click at [1014, 354] on button "Continue" at bounding box center [1018, 339] width 152 height 59
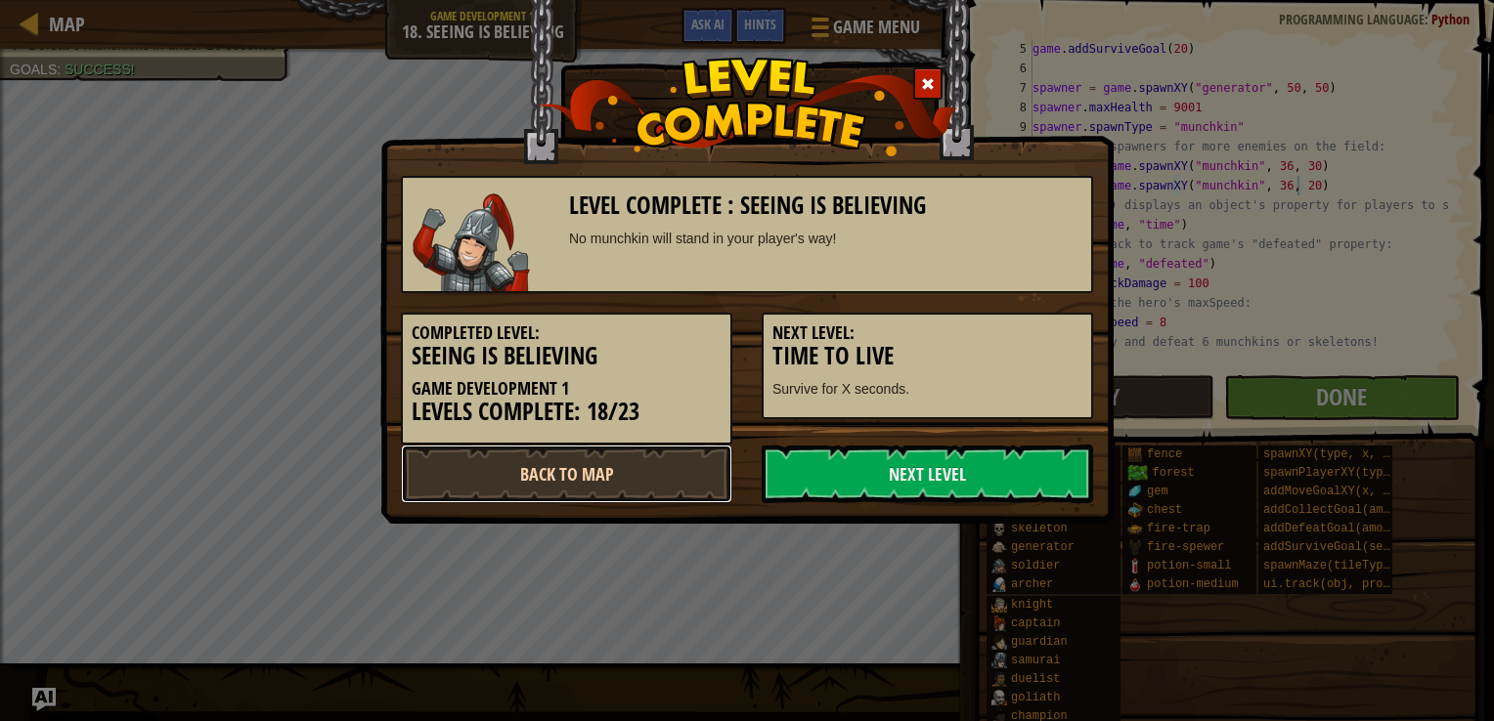
click at [606, 483] on link "Back to Map" at bounding box center [566, 474] width 331 height 59
